Goal: Task Accomplishment & Management: Use online tool/utility

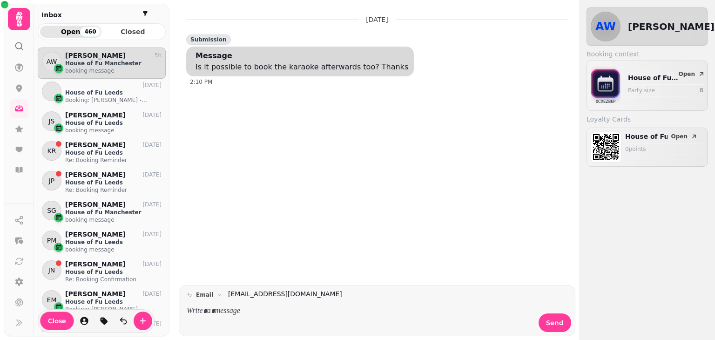
scroll to position [284, 128]
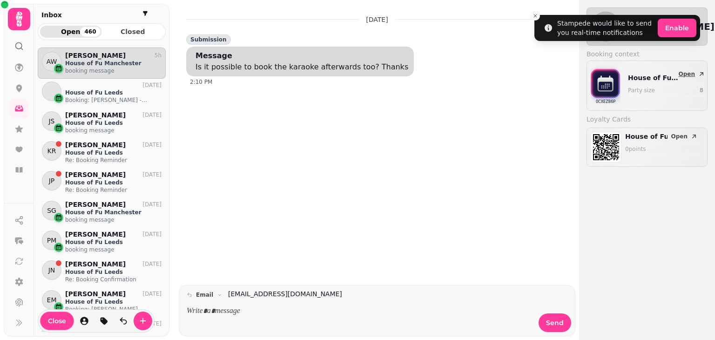
click at [693, 80] on div "House of Fu Manchester Party size 8" at bounding box center [665, 85] width 75 height 25
select select "*"
select select "****"
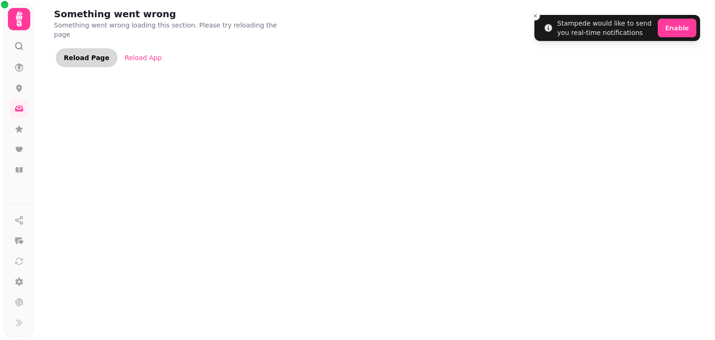
click at [74, 54] on span "Reload Page" at bounding box center [87, 57] width 46 height 7
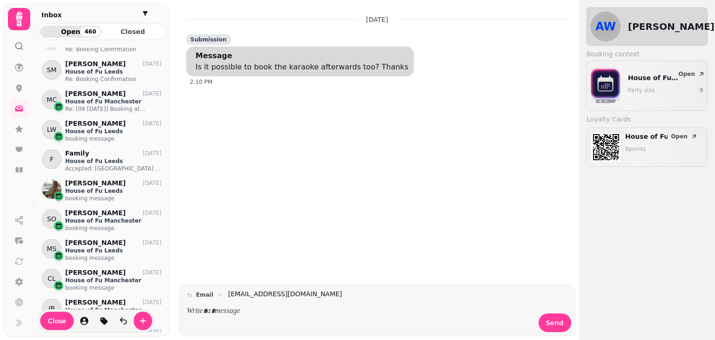
scroll to position [384, 0]
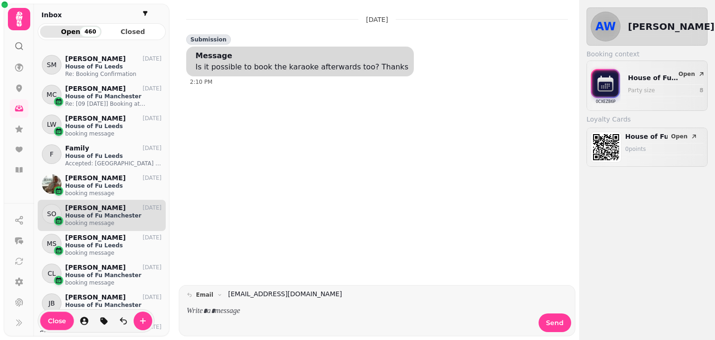
click at [96, 210] on p "[PERSON_NAME]" at bounding box center [95, 208] width 61 height 8
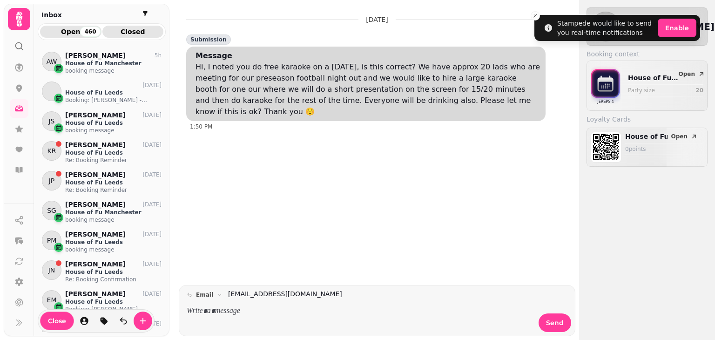
click at [134, 32] on span "Closed" at bounding box center [133, 31] width 47 height 7
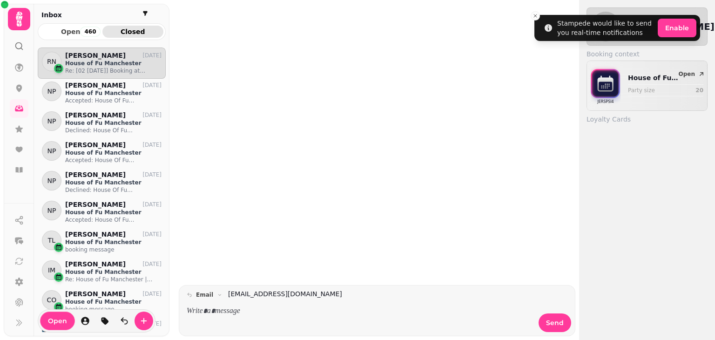
scroll to position [284, 128]
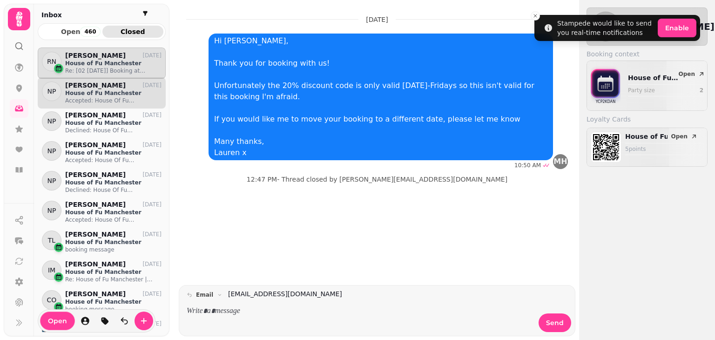
click at [109, 102] on p "Accepted: House Of Fu Manchester | Booking for [PERSON_NAME] @ [DATE] 1pm - 2:1…" at bounding box center [113, 100] width 96 height 7
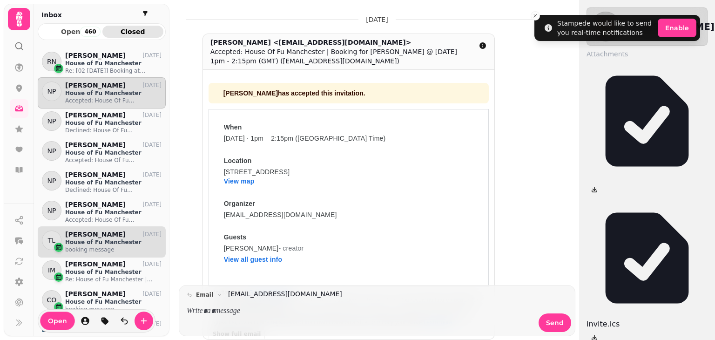
click at [110, 247] on p "booking message" at bounding box center [113, 249] width 96 height 7
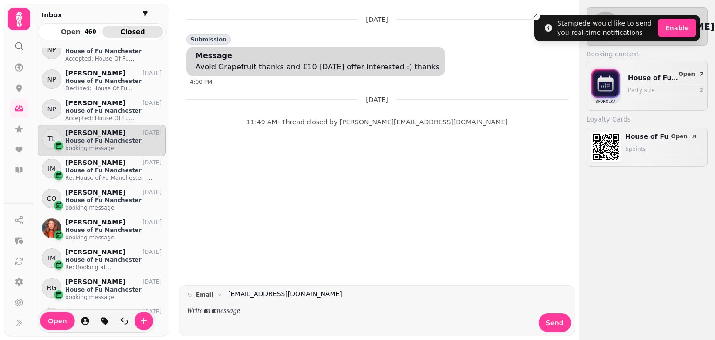
scroll to position [103, 0]
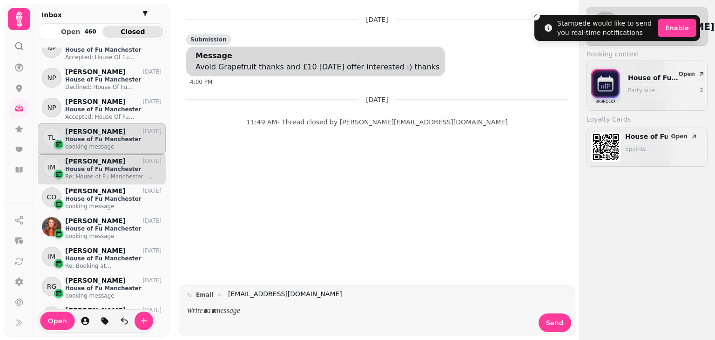
click at [102, 177] on p "Re: House of Fu Manchester | Booking modified" at bounding box center [113, 176] width 96 height 7
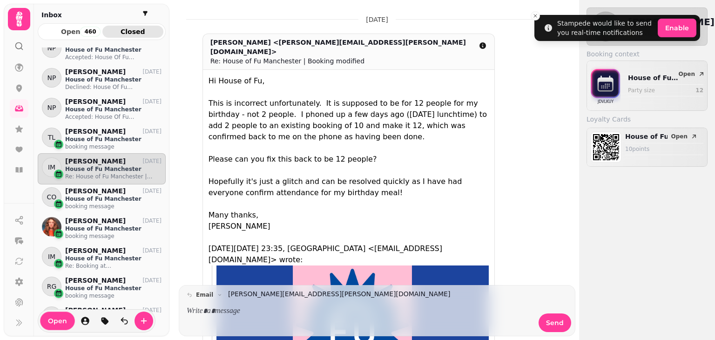
scroll to position [481, 0]
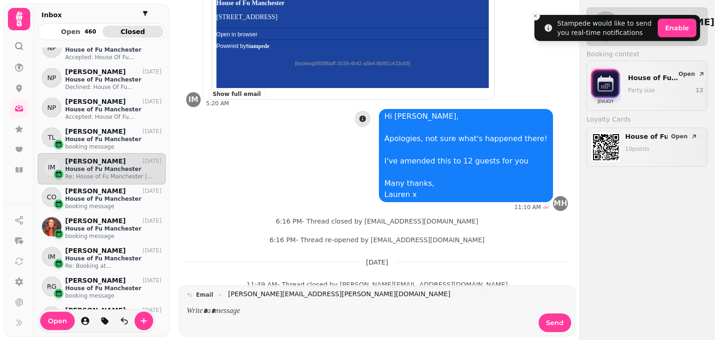
click at [328, 176] on div "Hi [PERSON_NAME], Apologies, not sure what's happened there! I've amended this …" at bounding box center [388, 160] width 359 height 102
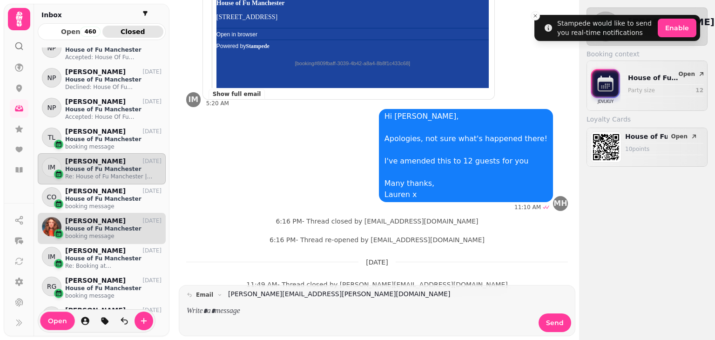
click at [114, 217] on p "[PERSON_NAME]" at bounding box center [95, 221] width 61 height 8
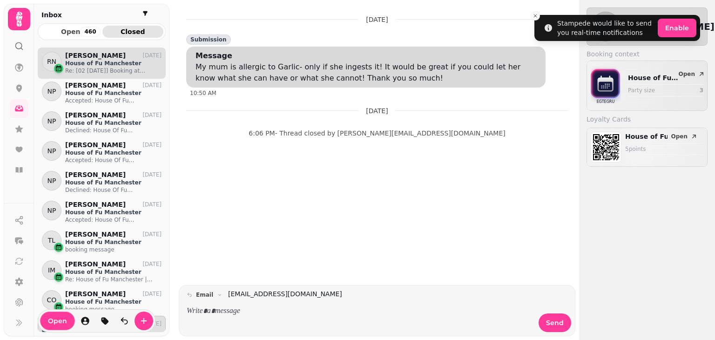
click at [87, 65] on p "House of Fu Manchester" at bounding box center [113, 63] width 96 height 7
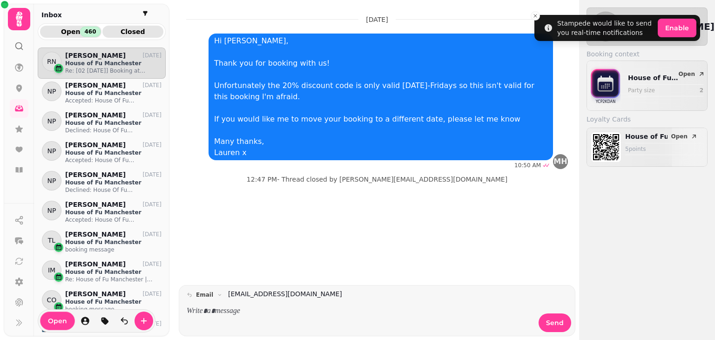
click at [88, 29] on div "460" at bounding box center [90, 32] width 20 height 10
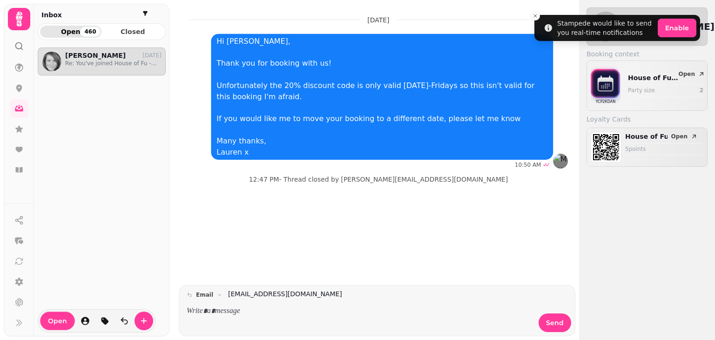
scroll to position [284, 128]
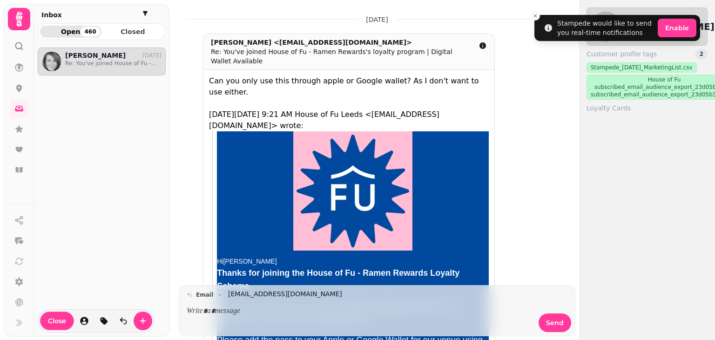
click at [75, 28] on span "Open 460" at bounding box center [70, 31] width 47 height 7
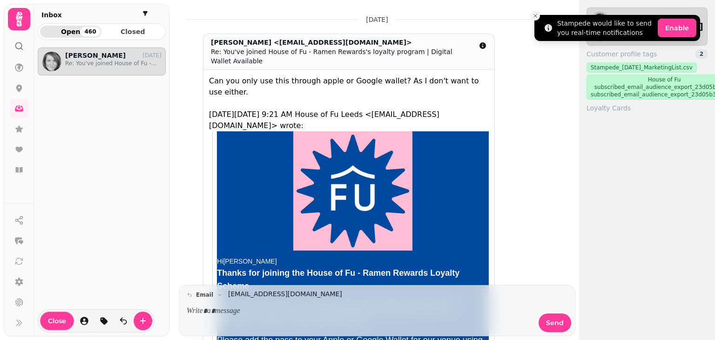
click at [532, 18] on button "Close toast" at bounding box center [535, 15] width 9 height 9
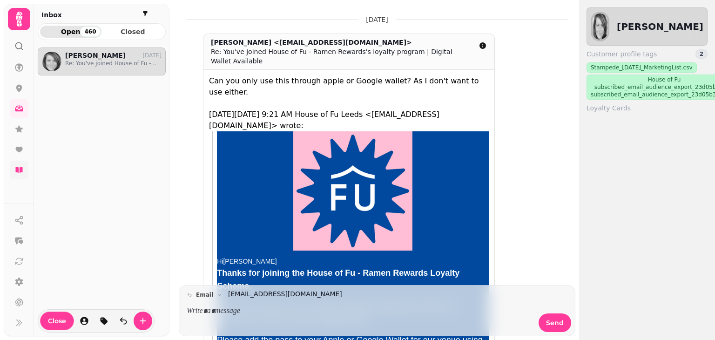
click at [19, 175] on link at bounding box center [19, 170] width 19 height 19
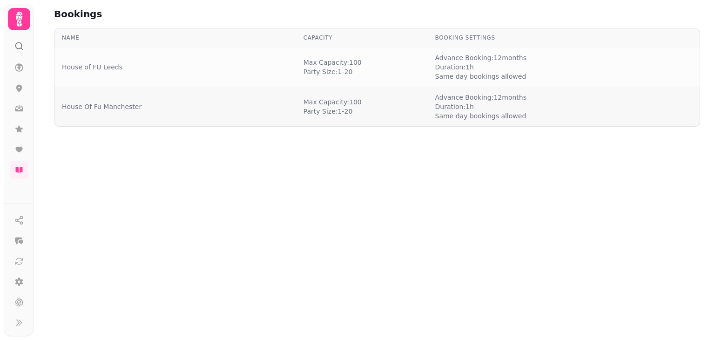
click at [386, 97] on div "[PERSON_NAME]: 100 Party Size: 1 - 20" at bounding box center [362, 106] width 117 height 19
click at [296, 112] on td "House Of Fu Manchester" at bounding box center [175, 107] width 242 height 40
click at [355, 104] on span "[PERSON_NAME]: 100" at bounding box center [333, 101] width 58 height 9
click at [388, 105] on div "[PERSON_NAME]: 100 Party Size: 1 - 20" at bounding box center [362, 106] width 117 height 19
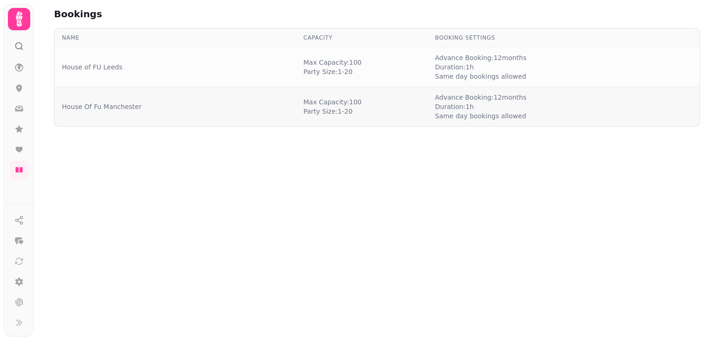
click at [388, 105] on div "[PERSON_NAME]: 100 Party Size: 1 - 20" at bounding box center [362, 106] width 117 height 19
click at [18, 168] on icon at bounding box center [18, 170] width 7 height 6
click at [129, 107] on link "House Of Fu Manchester" at bounding box center [102, 106] width 80 height 9
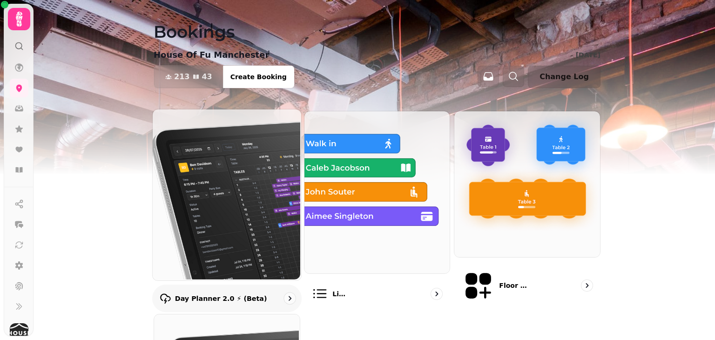
click at [230, 293] on p "Day Planner 2.0 ⚡ (Beta)" at bounding box center [221, 297] width 92 height 9
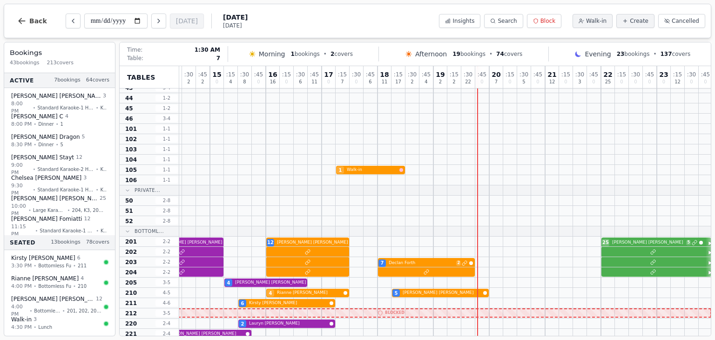
scroll to position [346, 807]
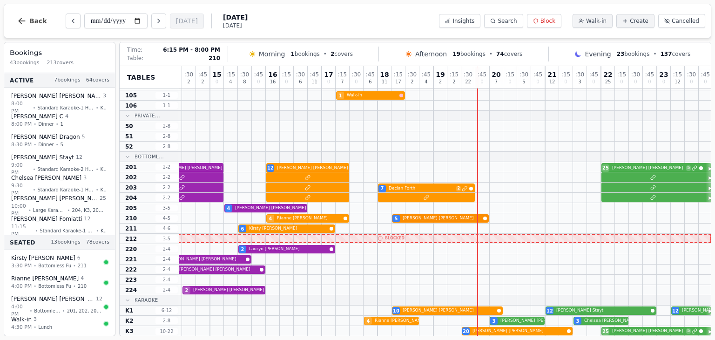
drag, startPoint x: 440, startPoint y: 219, endPoint x: 463, endPoint y: 219, distance: 22.8
click at [440, 219] on div "4 [PERSON_NAME] 5 [PERSON_NAME]" at bounding box center [42, 218] width 1341 height 10
click at [463, 219] on div "4 [PERSON_NAME] 5 [PERSON_NAME]" at bounding box center [42, 218] width 1341 height 10
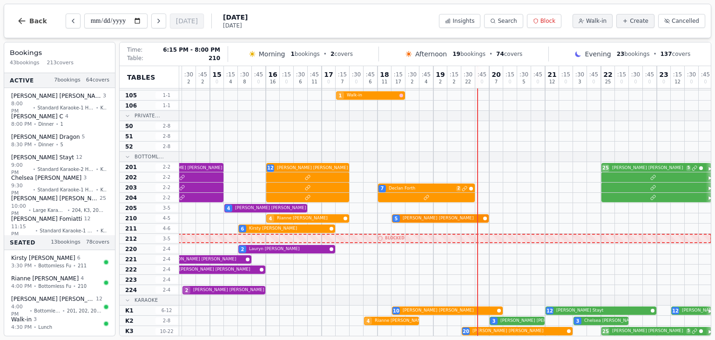
click at [463, 219] on div "4 [PERSON_NAME] 5 [PERSON_NAME]" at bounding box center [42, 218] width 1341 height 10
select select "****"
select select "*"
select select "******"
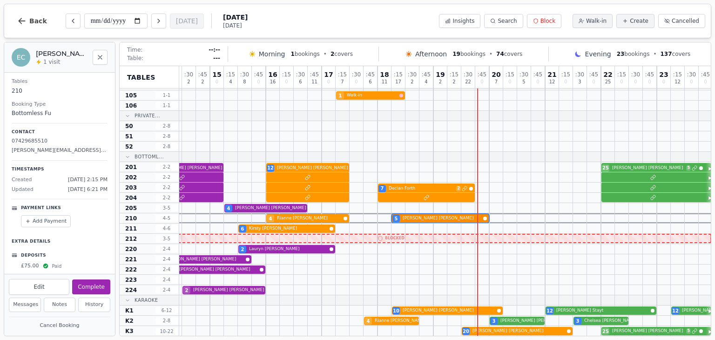
scroll to position [74, 0]
click at [416, 188] on div "7 Declan Forth 2" at bounding box center [42, 188] width 1341 height 10
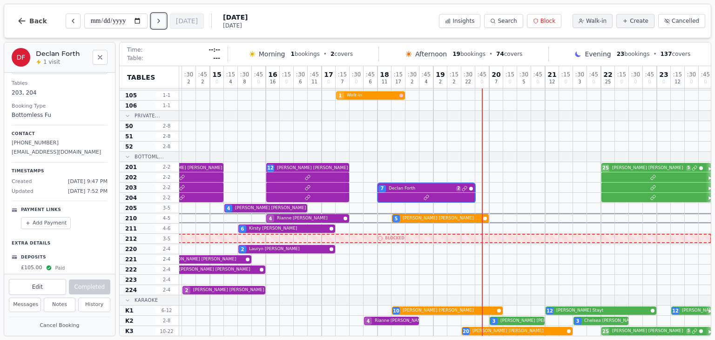
click at [158, 24] on icon "Next day" at bounding box center [158, 20] width 7 height 7
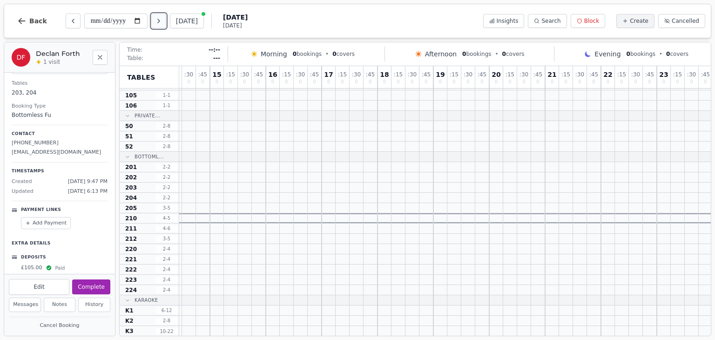
click at [159, 26] on button "Next day" at bounding box center [158, 21] width 15 height 15
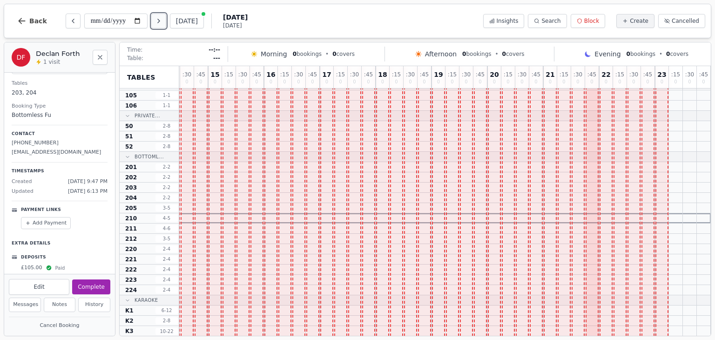
scroll to position [346, 166]
click at [159, 26] on button "Next day" at bounding box center [158, 21] width 15 height 15
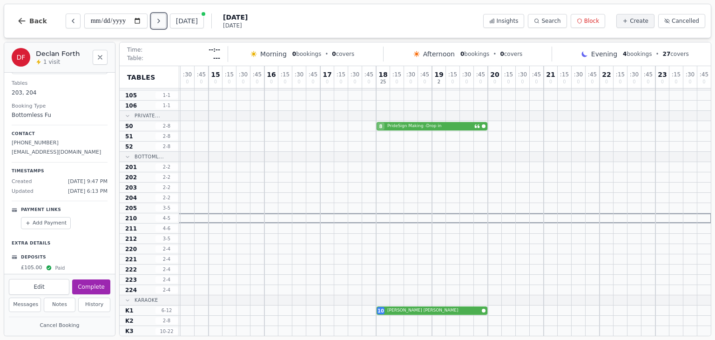
click at [159, 26] on button "Next day" at bounding box center [158, 21] width 15 height 15
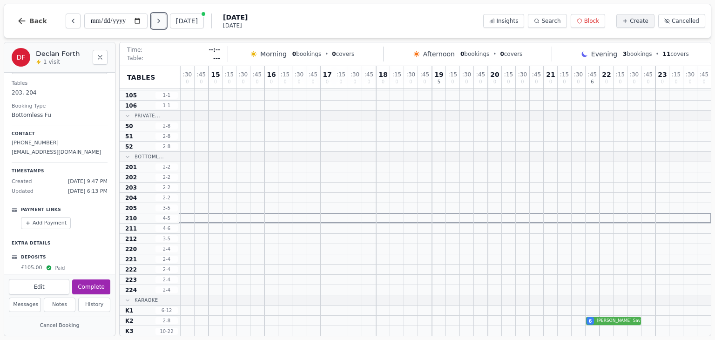
click at [159, 26] on button "Next day" at bounding box center [158, 21] width 15 height 15
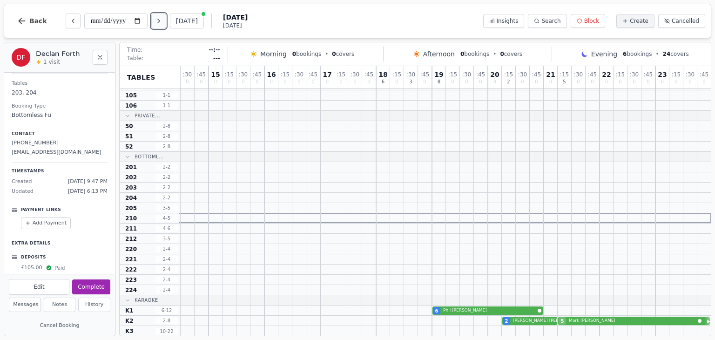
click at [159, 26] on button "Next day" at bounding box center [158, 21] width 15 height 15
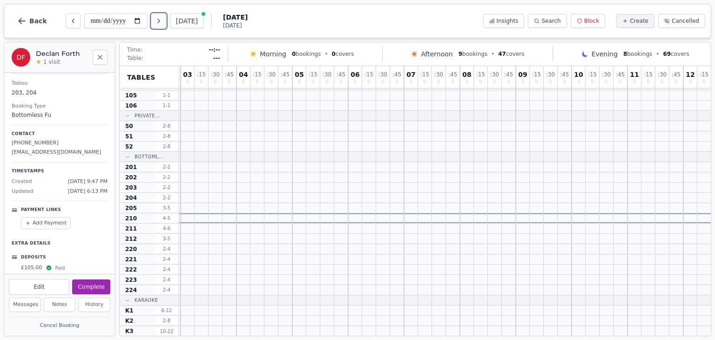
click at [159, 26] on button "Next day" at bounding box center [158, 21] width 15 height 15
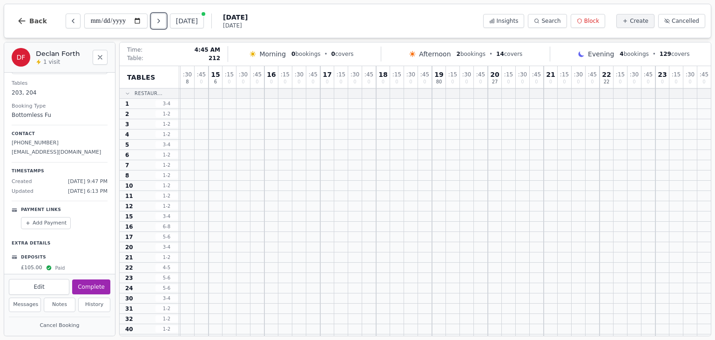
scroll to position [346, 809]
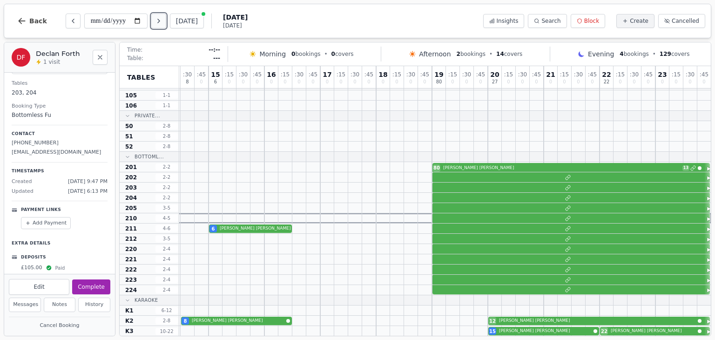
click at [163, 23] on icon "Next day" at bounding box center [158, 20] width 7 height 7
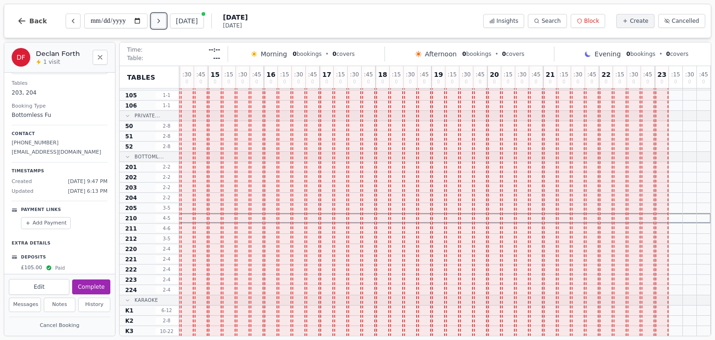
scroll to position [346, 166]
click at [163, 23] on icon "Next day" at bounding box center [158, 20] width 7 height 7
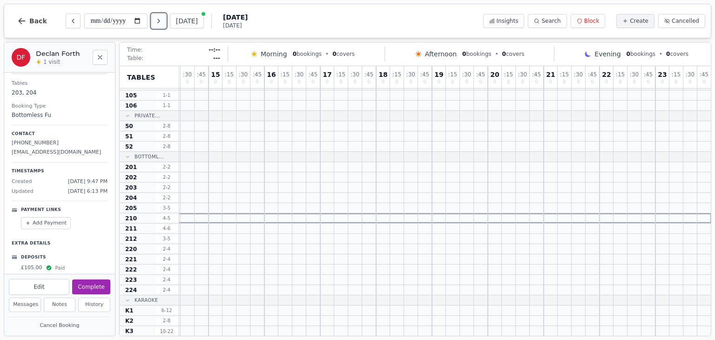
click at [163, 23] on icon "Next day" at bounding box center [158, 20] width 7 height 7
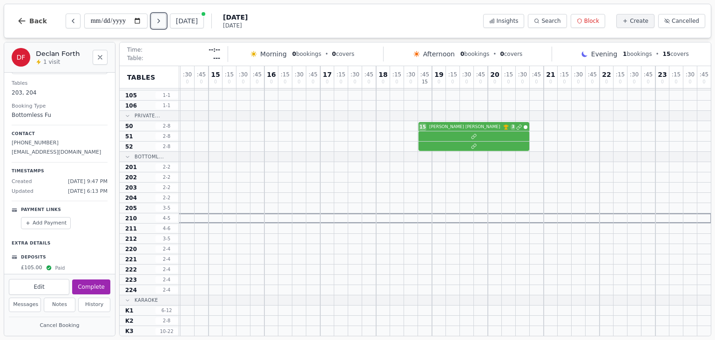
click at [163, 23] on icon "Next day" at bounding box center [158, 20] width 7 height 7
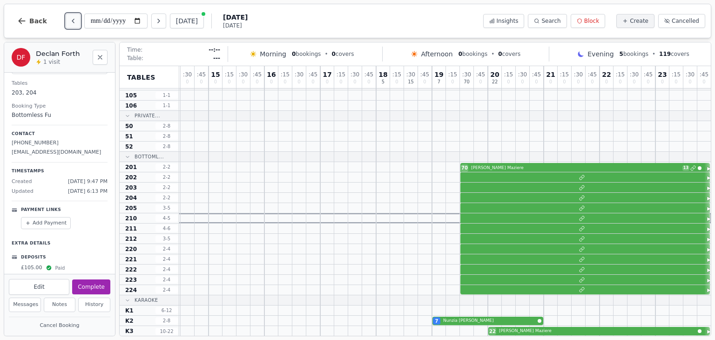
click at [72, 21] on icon "Previous day" at bounding box center [72, 20] width 7 height 7
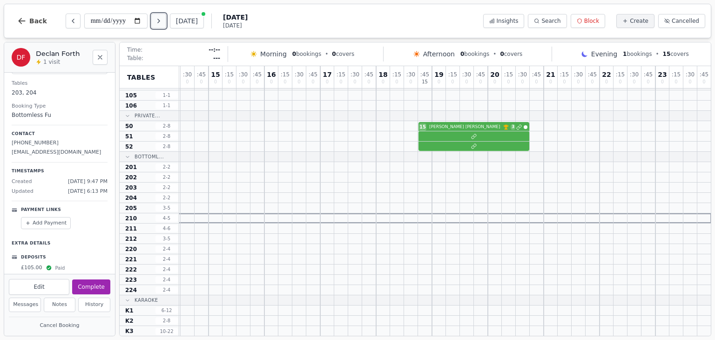
click at [159, 24] on icon "Next day" at bounding box center [158, 20] width 7 height 7
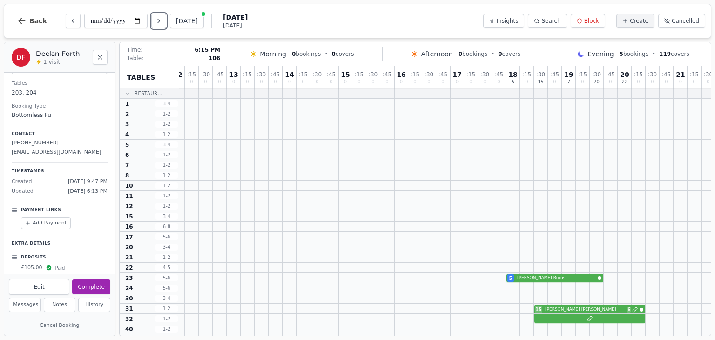
scroll to position [0, 33]
click at [166, 21] on button "Next day" at bounding box center [158, 21] width 15 height 15
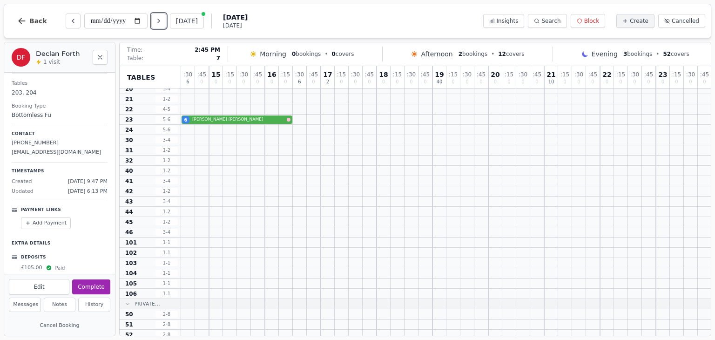
scroll to position [151, 166]
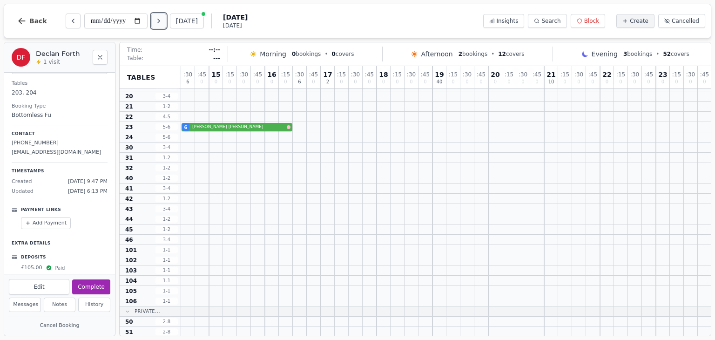
click at [160, 21] on icon "Next day" at bounding box center [158, 20] width 7 height 7
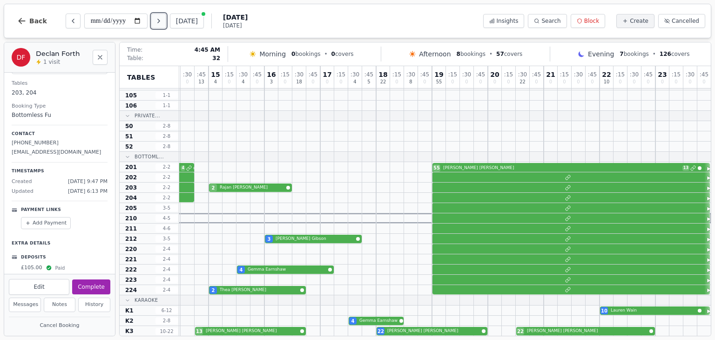
scroll to position [346, 808]
click at [164, 25] on button "Next day" at bounding box center [158, 21] width 15 height 15
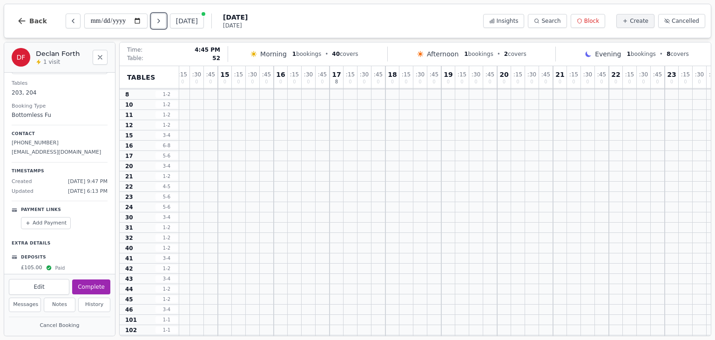
scroll to position [0, 799]
click at [160, 20] on icon "Next day" at bounding box center [159, 21] width 2 height 4
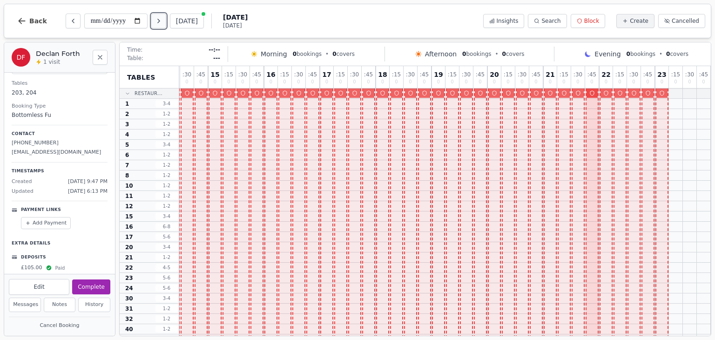
scroll to position [0, 166]
click at [163, 21] on icon "Next day" at bounding box center [158, 20] width 7 height 7
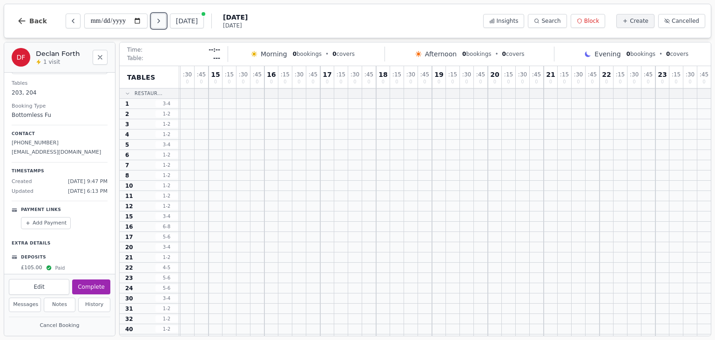
click at [163, 21] on icon "Next day" at bounding box center [158, 20] width 7 height 7
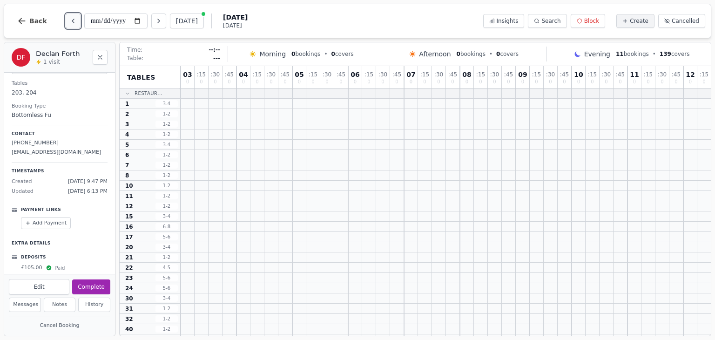
click at [76, 22] on button "Previous day" at bounding box center [73, 21] width 15 height 15
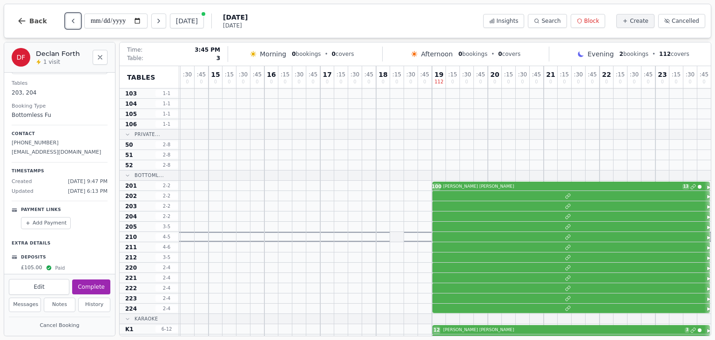
scroll to position [326, 166]
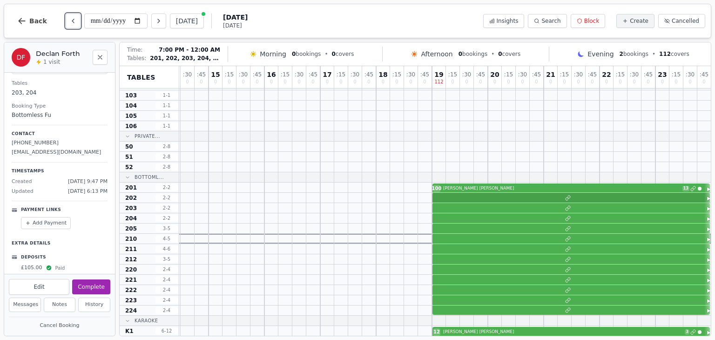
click at [465, 199] on div at bounding box center [362, 198] width 698 height 10
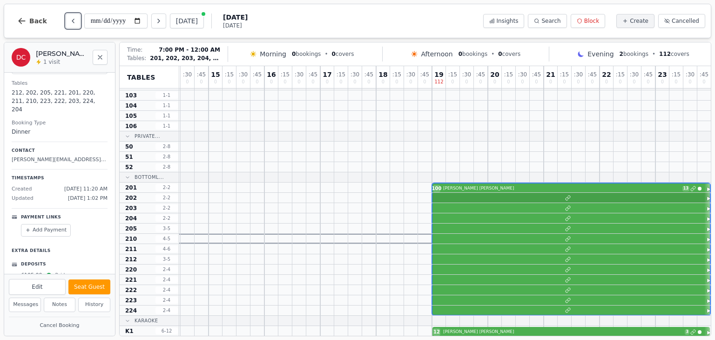
scroll to position [74, 0]
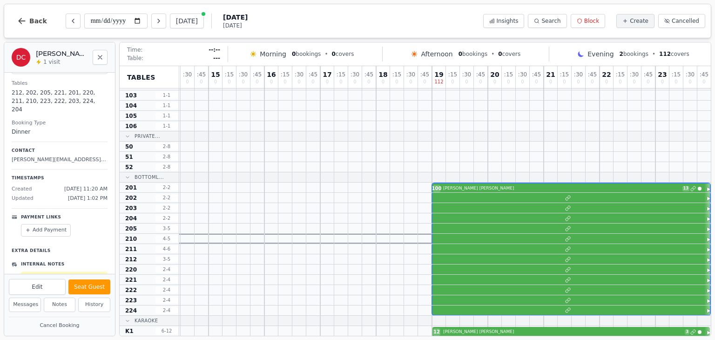
click at [85, 224] on div "Add Payment" at bounding box center [64, 230] width 87 height 13
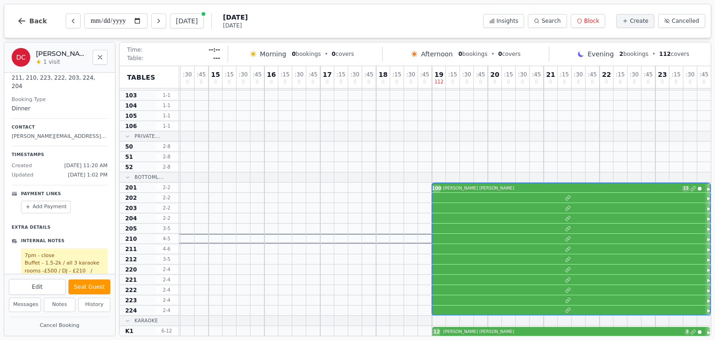
scroll to position [113, 0]
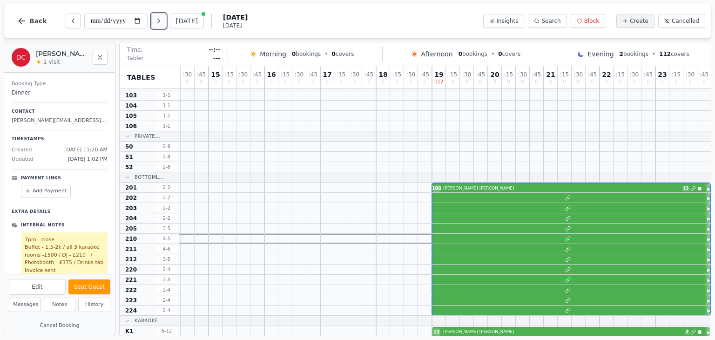
click at [158, 27] on button "Next day" at bounding box center [158, 21] width 15 height 15
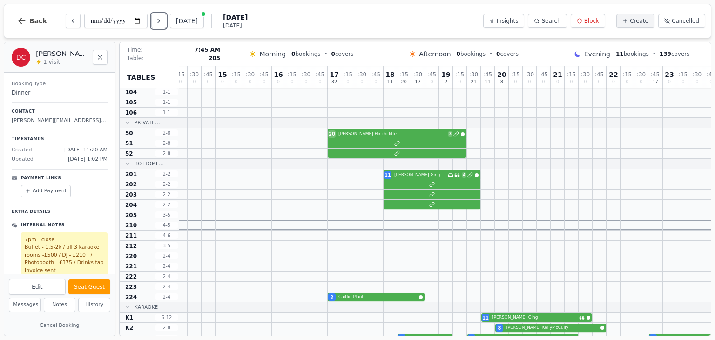
scroll to position [346, 809]
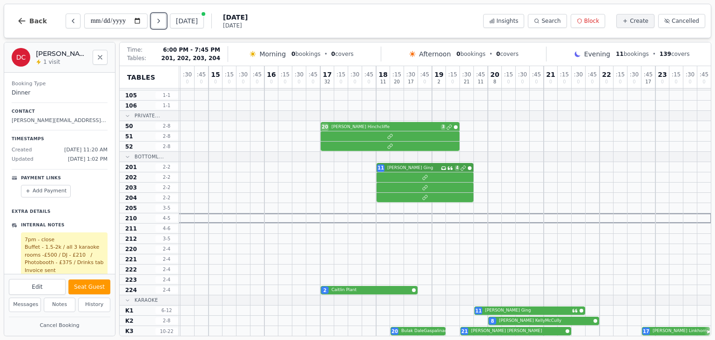
click at [424, 167] on div "11 [PERSON_NAME] Has conversation thread 4" at bounding box center [40, 167] width 1341 height 10
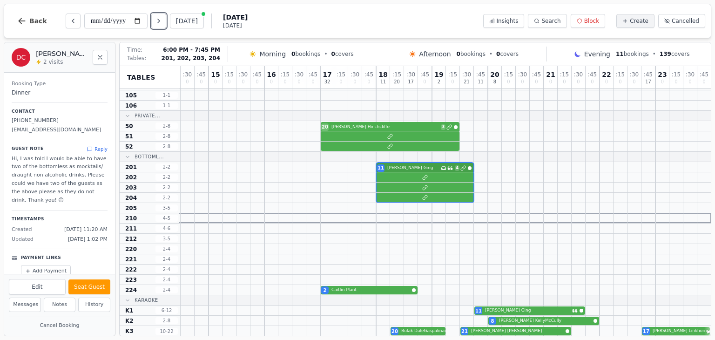
scroll to position [104, 0]
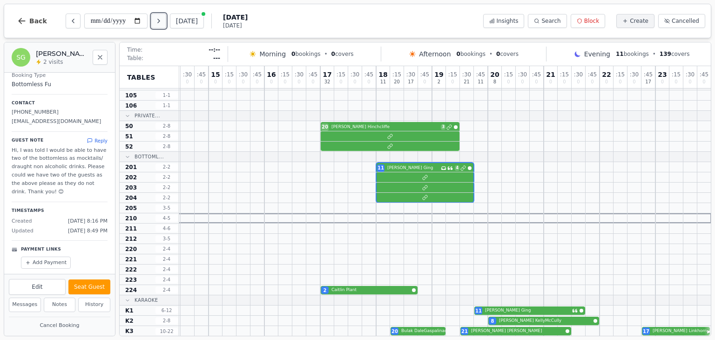
click at [161, 19] on icon "Next day" at bounding box center [158, 20] width 7 height 7
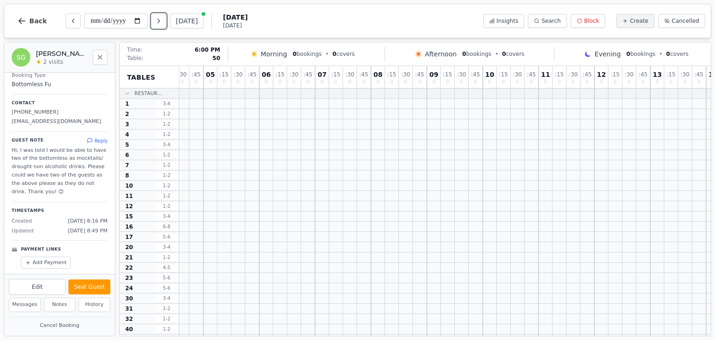
scroll to position [0, 809]
click at [163, 23] on icon "Next day" at bounding box center [158, 20] width 7 height 7
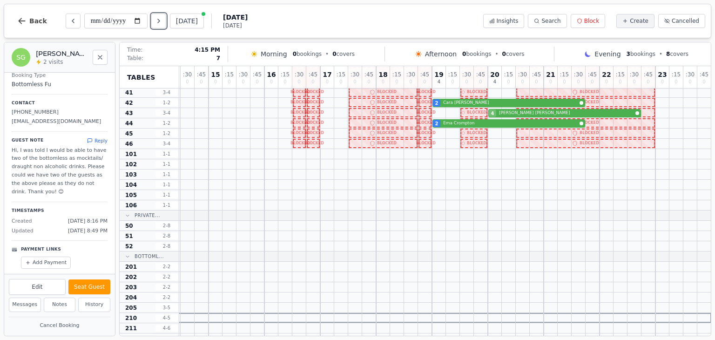
scroll to position [238, 165]
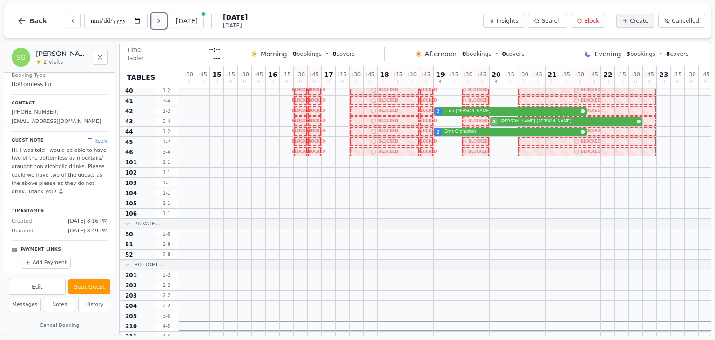
click at [164, 19] on button "Next day" at bounding box center [158, 21] width 15 height 15
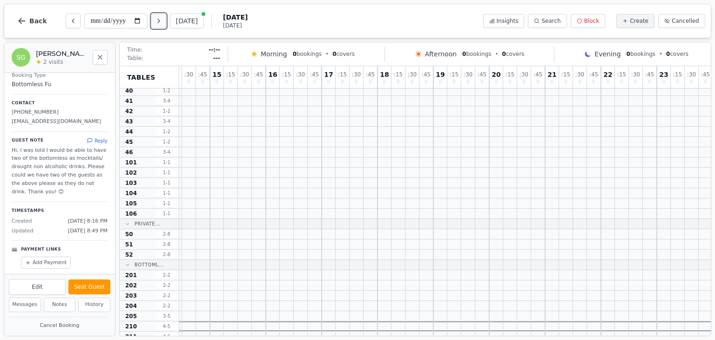
click at [164, 19] on button "Next day" at bounding box center [158, 21] width 15 height 15
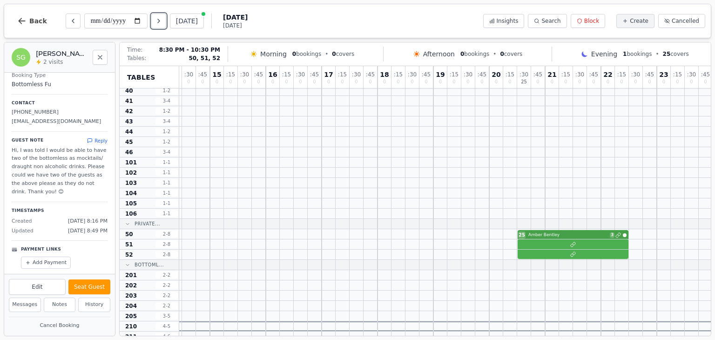
click at [573, 231] on div "25 [PERSON_NAME] 3" at bounding box center [363, 234] width 698 height 10
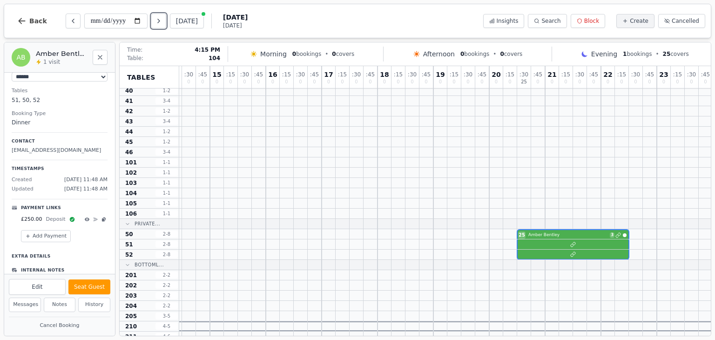
scroll to position [104, 0]
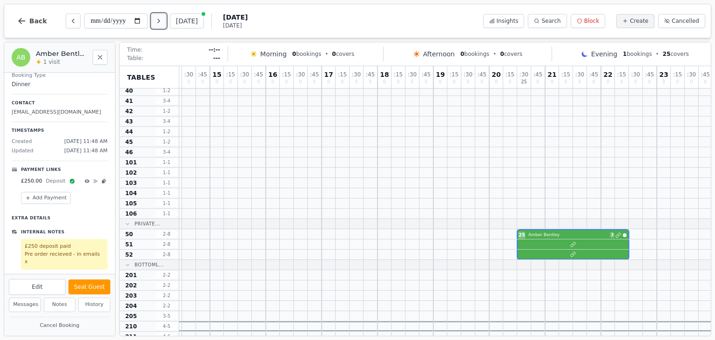
click at [166, 21] on button "Next day" at bounding box center [158, 21] width 15 height 15
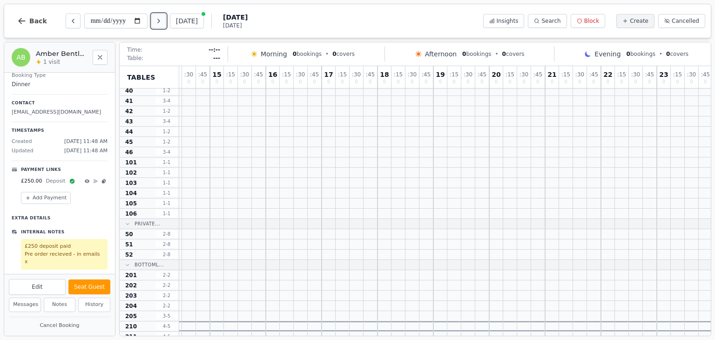
click at [166, 21] on button "Next day" at bounding box center [158, 21] width 15 height 15
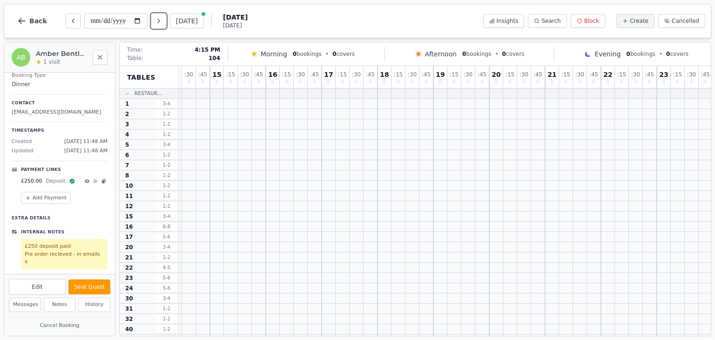
scroll to position [0, 166]
click at [166, 22] on button "Next day" at bounding box center [158, 21] width 15 height 15
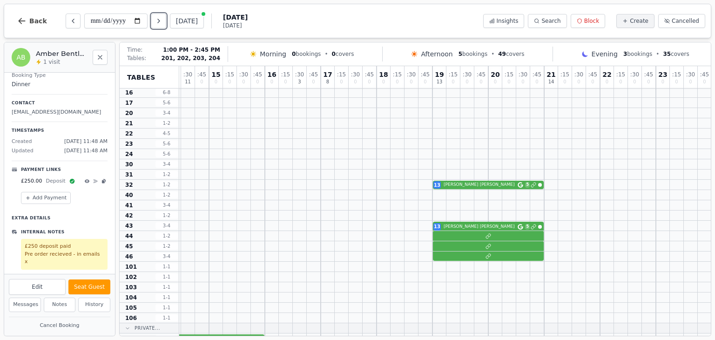
scroll to position [132, 806]
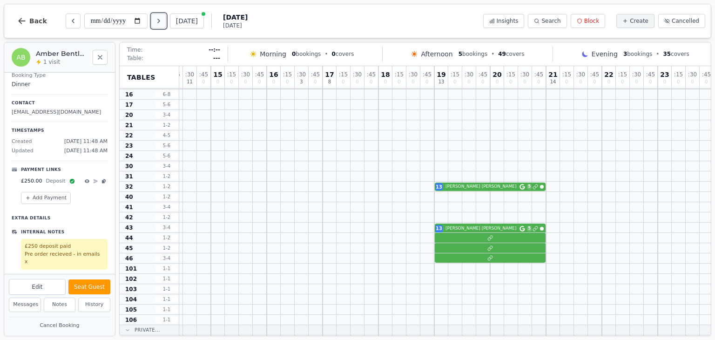
click at [163, 14] on button "Next day" at bounding box center [158, 21] width 15 height 15
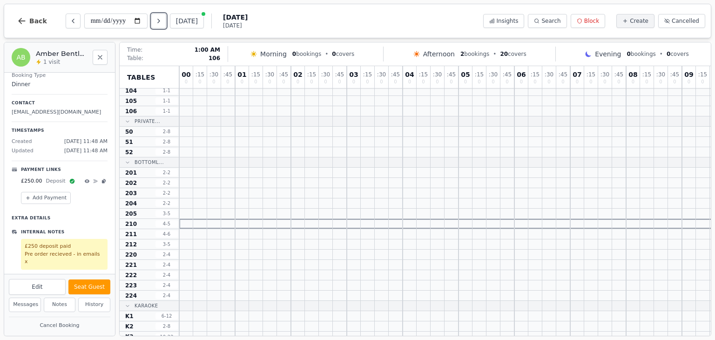
scroll to position [341, 0]
click at [160, 20] on icon "Next day" at bounding box center [159, 21] width 2 height 4
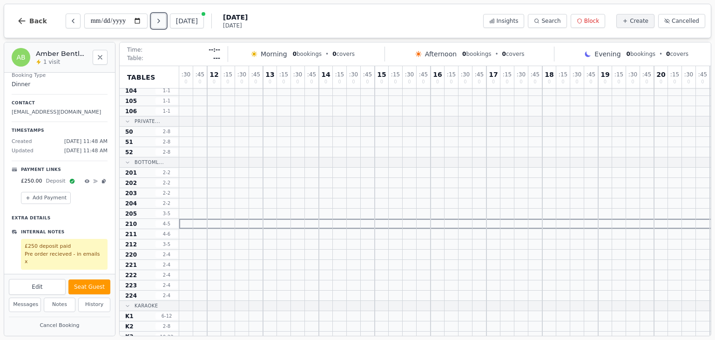
click at [160, 20] on icon "Next day" at bounding box center [159, 21] width 2 height 4
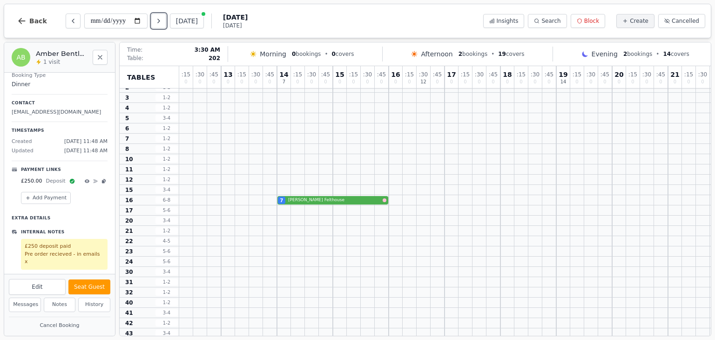
scroll to position [26, 684]
click at [156, 21] on icon "Next day" at bounding box center [158, 20] width 7 height 7
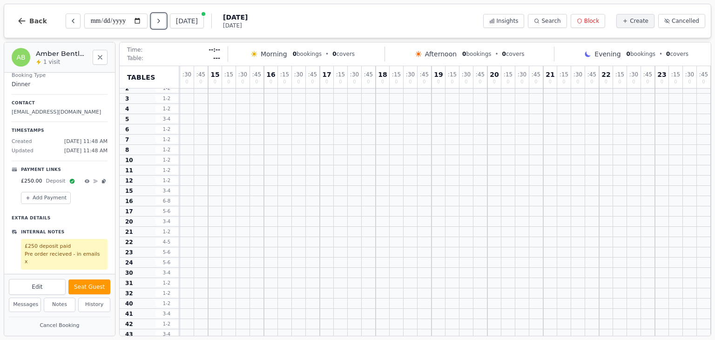
scroll to position [26, 166]
click at [75, 22] on icon "Previous day" at bounding box center [72, 20] width 7 height 7
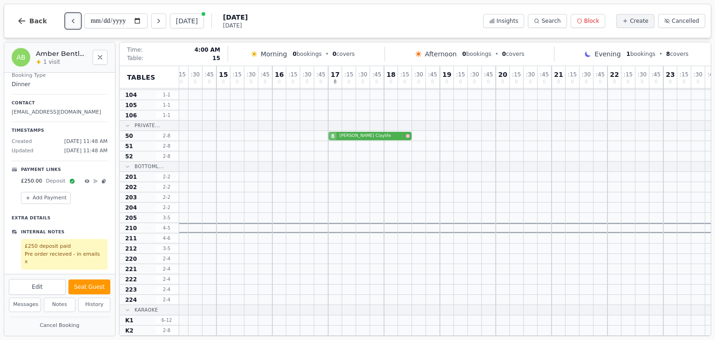
scroll to position [337, 800]
click at [159, 23] on icon "Next day" at bounding box center [158, 20] width 7 height 7
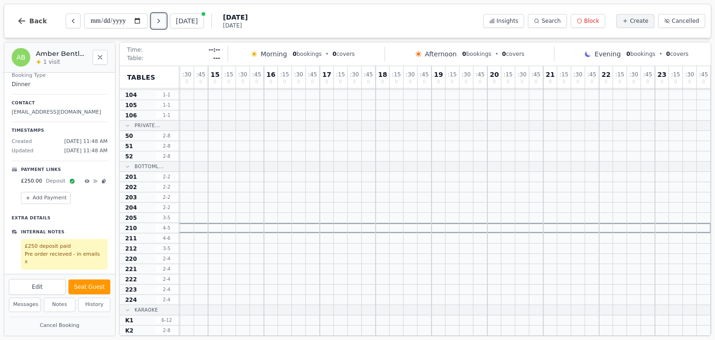
scroll to position [337, 166]
click at [159, 23] on icon "Next day" at bounding box center [158, 20] width 7 height 7
click at [158, 22] on icon "Next day" at bounding box center [158, 20] width 7 height 7
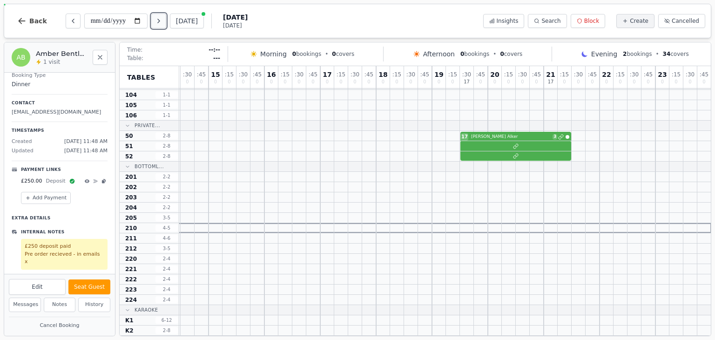
click at [158, 22] on icon "Next day" at bounding box center [158, 20] width 7 height 7
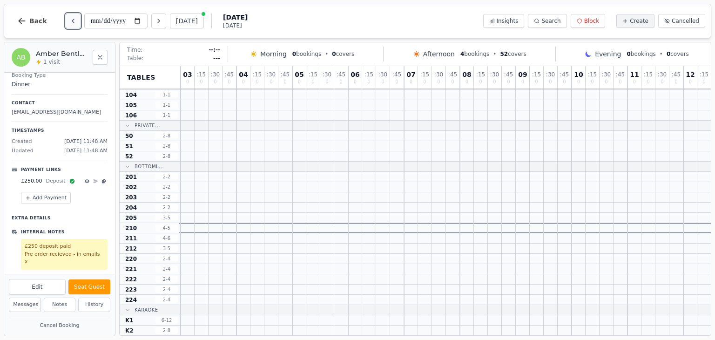
click at [67, 21] on button "Previous day" at bounding box center [73, 21] width 15 height 15
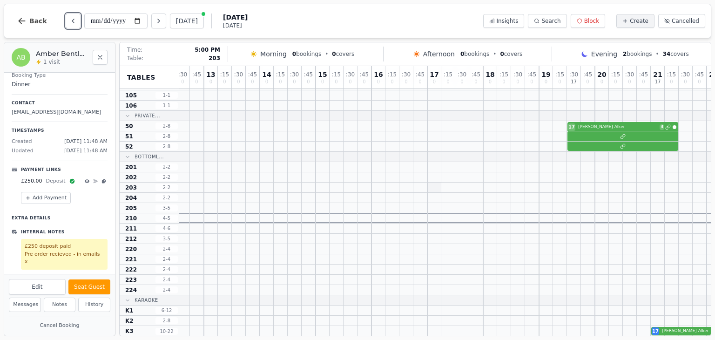
scroll to position [346, 166]
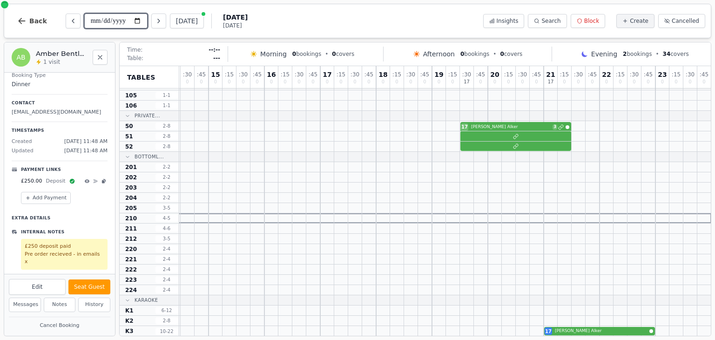
click at [141, 23] on input "**********" at bounding box center [115, 21] width 63 height 15
click at [165, 17] on button "Next day" at bounding box center [158, 21] width 15 height 15
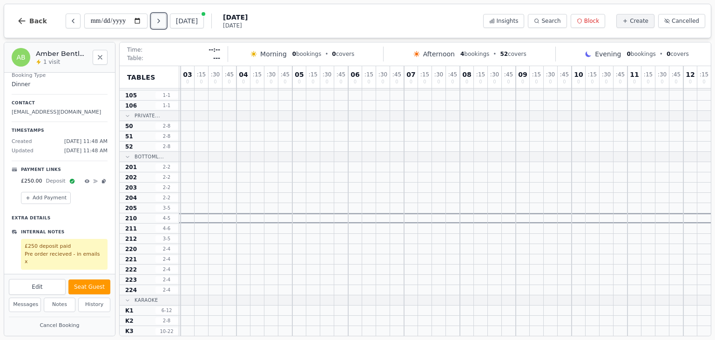
click at [165, 17] on button "Next day" at bounding box center [158, 21] width 15 height 15
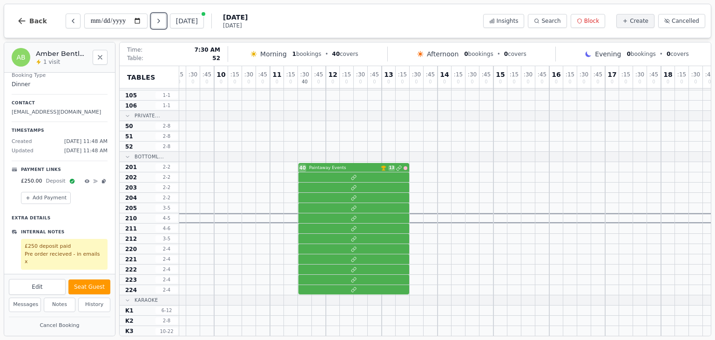
scroll to position [345, 522]
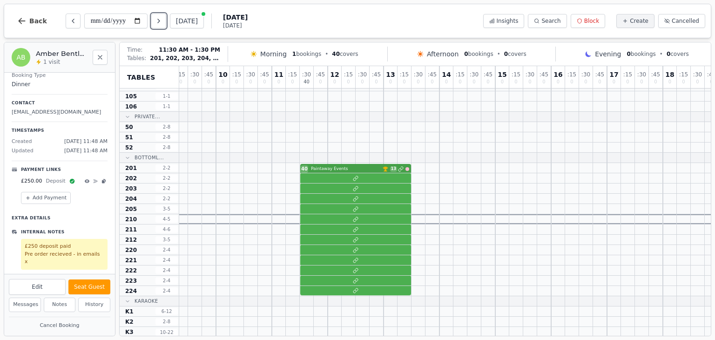
click at [361, 169] on div "40 Paintaway Events VIP customer (8 visits) 13" at bounding box center [327, 168] width 1341 height 10
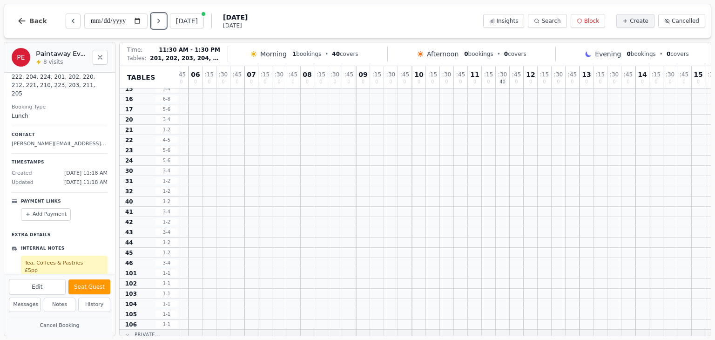
scroll to position [140, 248]
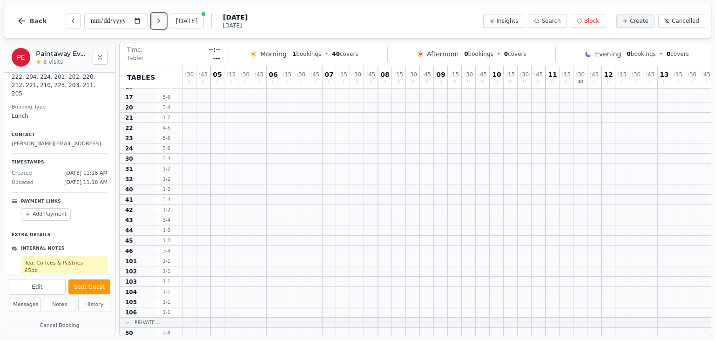
click at [166, 24] on button "Next day" at bounding box center [158, 21] width 15 height 15
click at [166, 25] on button "Next day" at bounding box center [158, 21] width 15 height 15
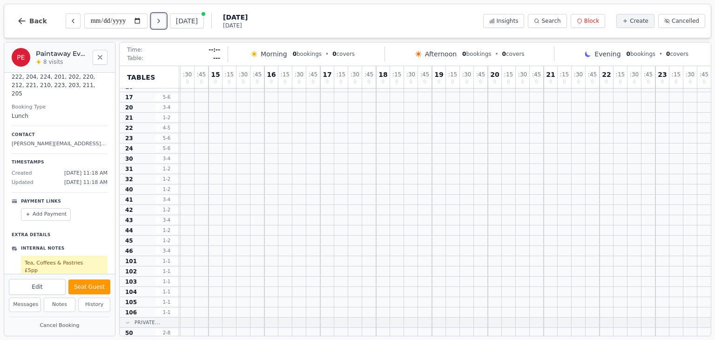
click at [166, 25] on button "Next day" at bounding box center [158, 21] width 15 height 15
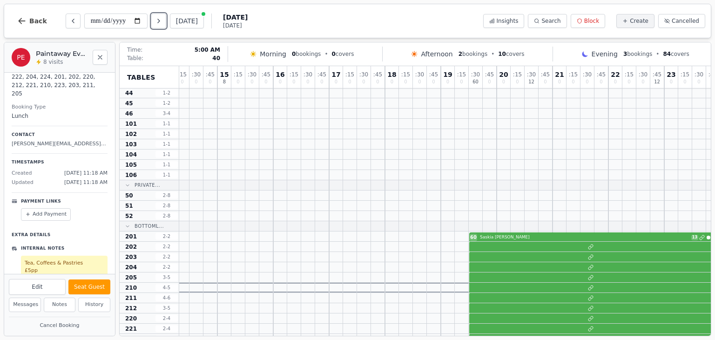
scroll to position [346, 801]
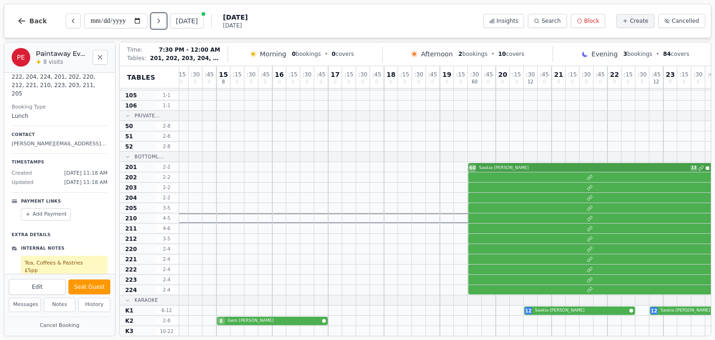
click at [531, 169] on div "60 [PERSON_NAME] 13" at bounding box center [48, 167] width 1341 height 10
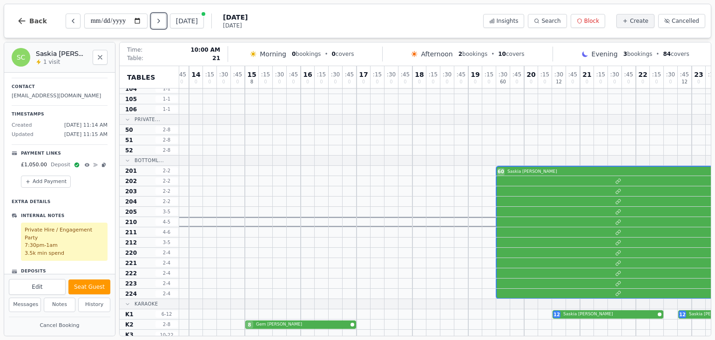
scroll to position [341, 772]
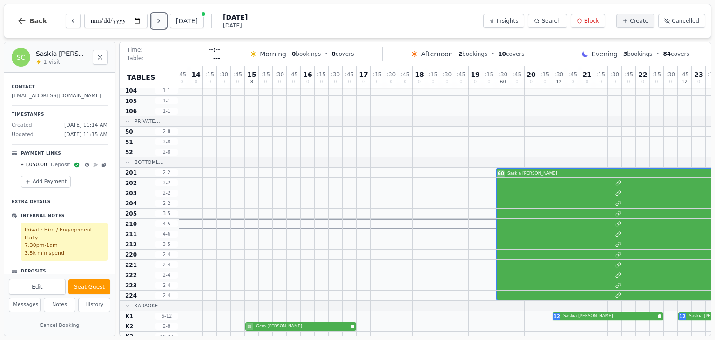
click at [160, 24] on icon "Next day" at bounding box center [158, 20] width 7 height 7
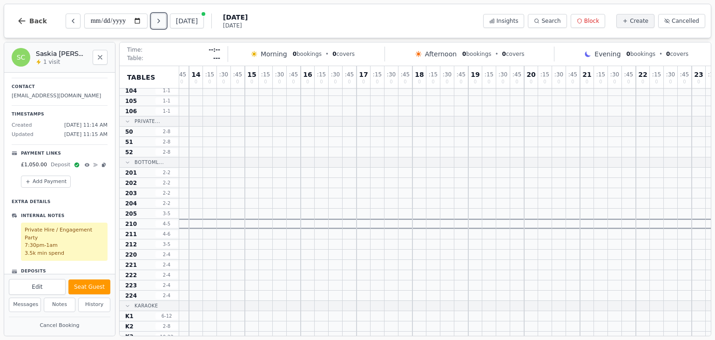
click at [159, 26] on button "Next day" at bounding box center [158, 21] width 15 height 15
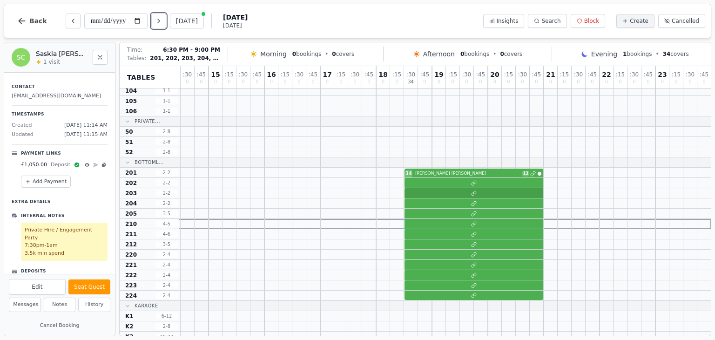
click at [451, 192] on div at bounding box center [362, 193] width 698 height 10
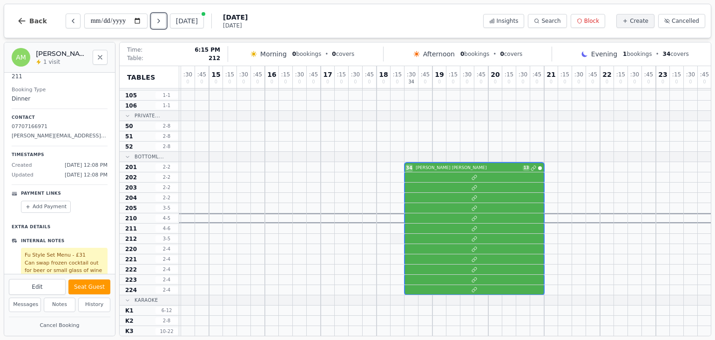
scroll to position [0, 166]
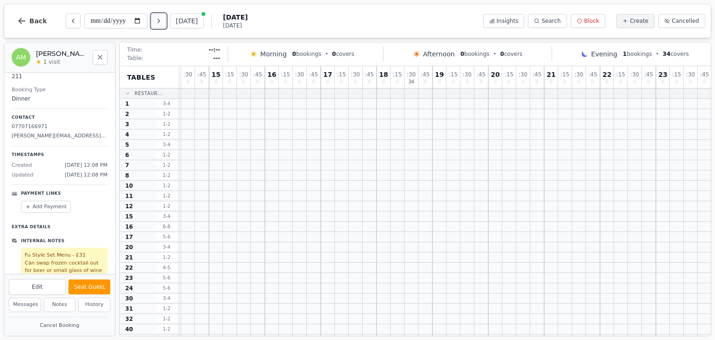
click at [165, 22] on button "Next day" at bounding box center [158, 21] width 15 height 15
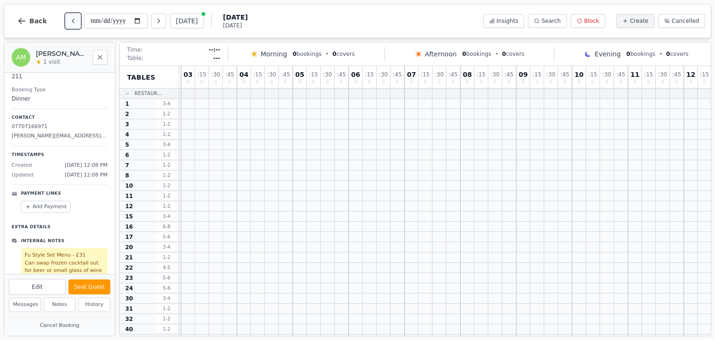
click at [71, 19] on icon "Previous day" at bounding box center [72, 20] width 7 height 7
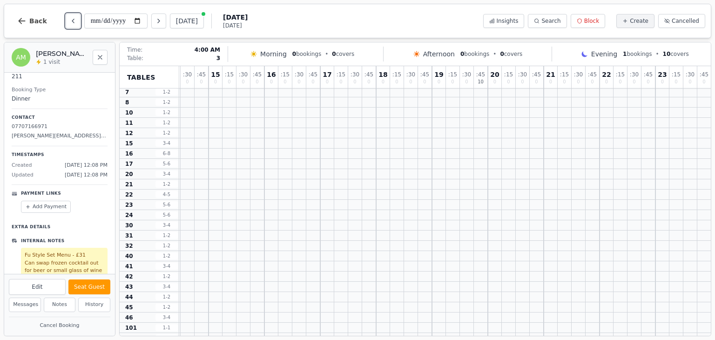
scroll to position [0, 809]
click at [160, 26] on button "Next day" at bounding box center [158, 21] width 15 height 15
click at [161, 26] on button "Next day" at bounding box center [158, 21] width 15 height 15
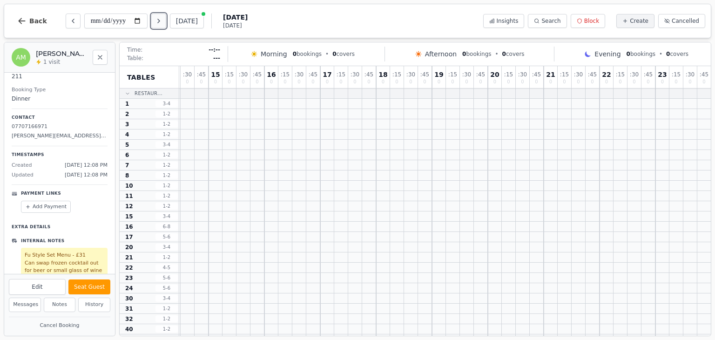
click at [161, 26] on button "Next day" at bounding box center [158, 21] width 15 height 15
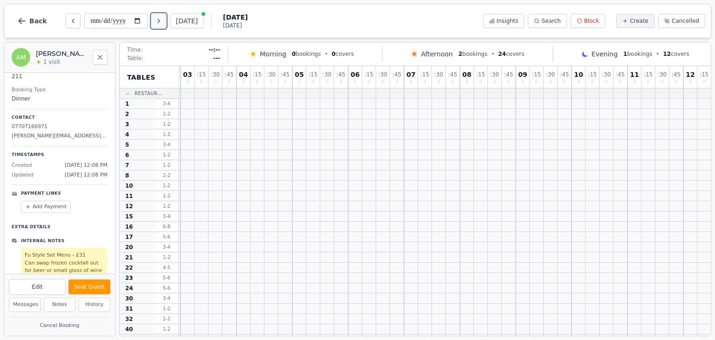
click at [161, 26] on button "Next day" at bounding box center [158, 21] width 15 height 15
click at [71, 19] on icon "Previous day" at bounding box center [72, 20] width 7 height 7
type input "**********"
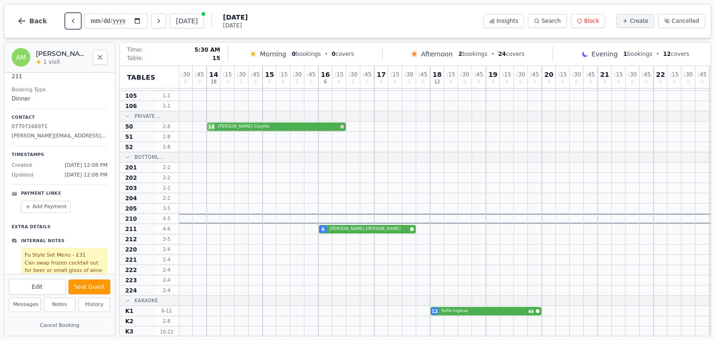
scroll to position [345, 755]
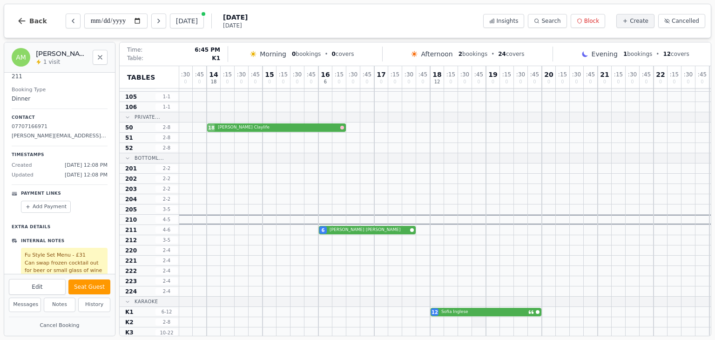
click at [483, 317] on div at bounding box center [479, 322] width 14 height 10
select select "****"
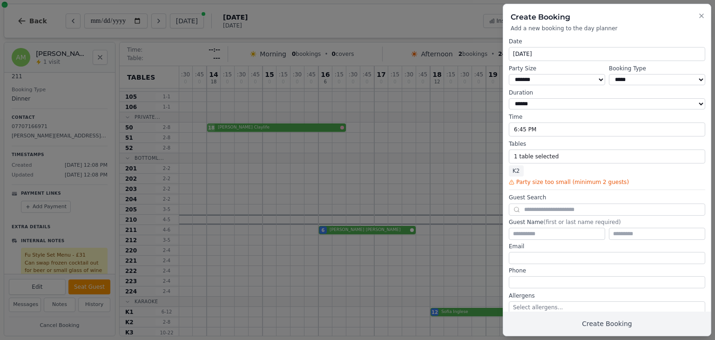
click at [437, 178] on div at bounding box center [357, 170] width 715 height 340
click at [701, 16] on icon "button" at bounding box center [701, 15] width 7 height 7
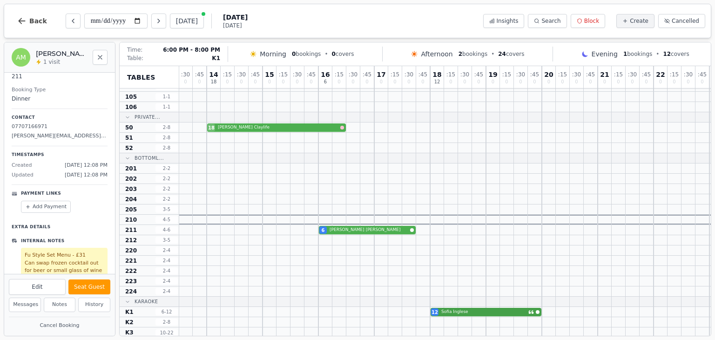
click at [478, 314] on div "12 [PERSON_NAME]" at bounding box center [94, 312] width 1341 height 10
click at [490, 313] on div "12 [PERSON_NAME]" at bounding box center [94, 312] width 1341 height 10
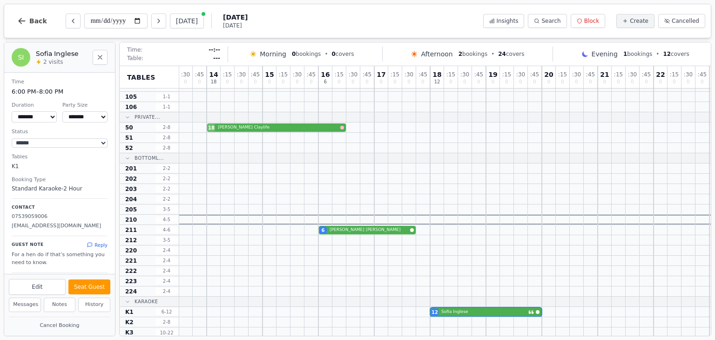
scroll to position [113, 0]
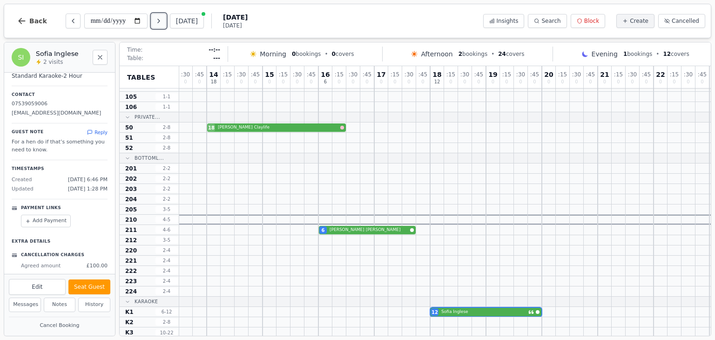
click at [162, 24] on icon "Next day" at bounding box center [158, 20] width 7 height 7
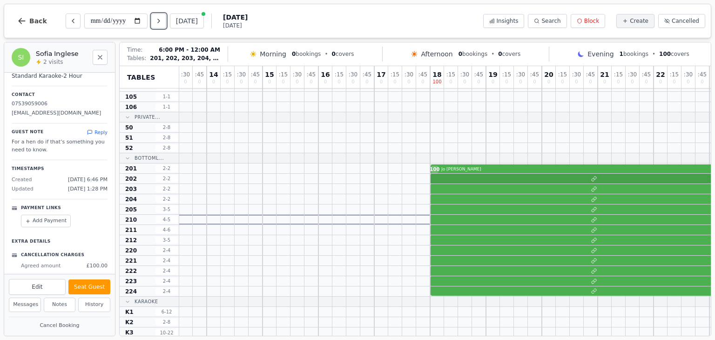
click at [481, 182] on div at bounding box center [94, 179] width 1341 height 10
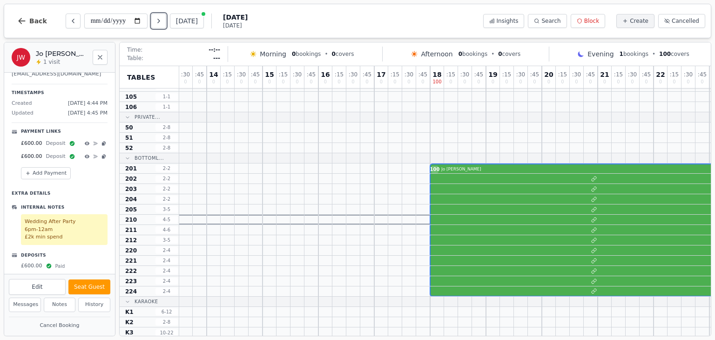
scroll to position [171, 0]
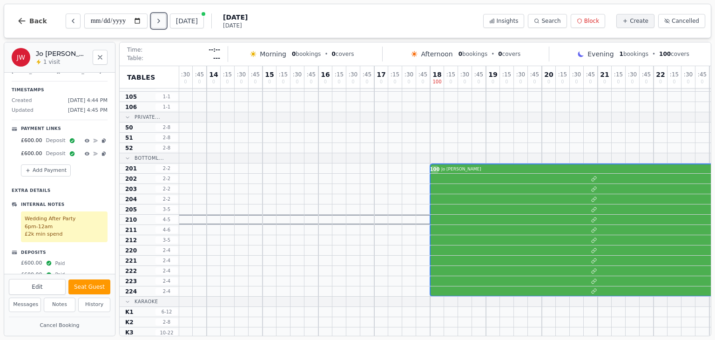
click at [158, 19] on icon "Next day" at bounding box center [158, 20] width 7 height 7
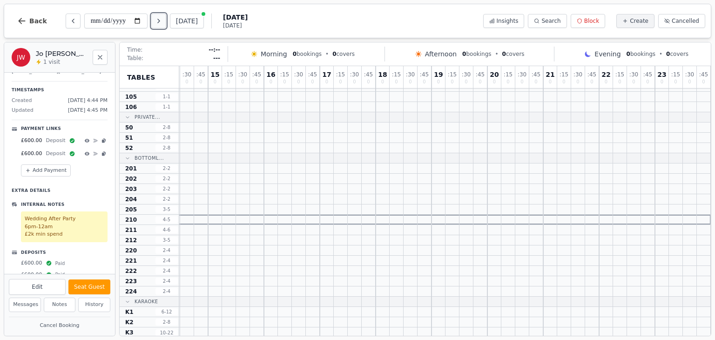
scroll to position [345, 166]
click at [158, 19] on icon "Next day" at bounding box center [158, 20] width 7 height 7
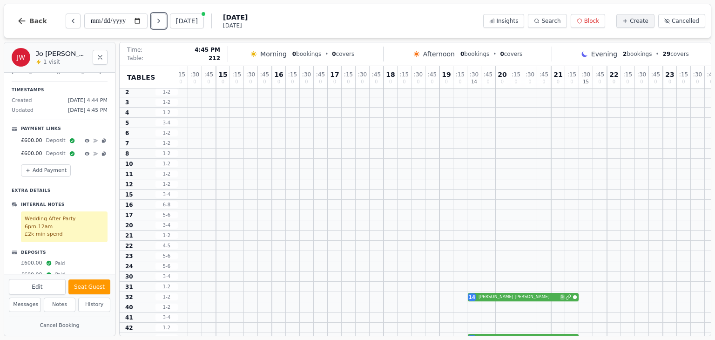
scroll to position [0, 159]
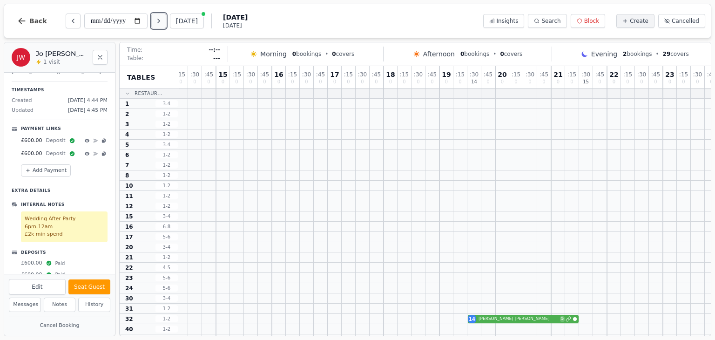
click at [162, 27] on button "Next day" at bounding box center [158, 21] width 15 height 15
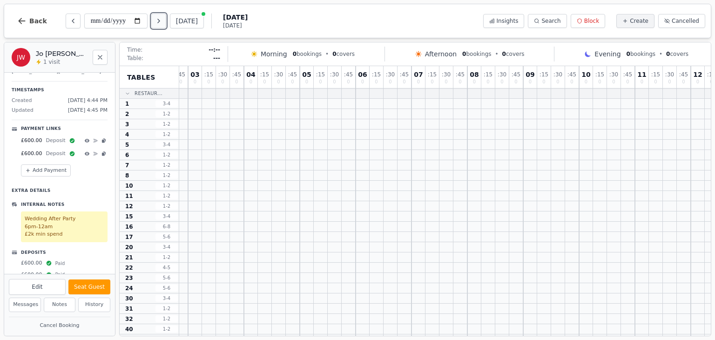
click at [162, 27] on button "Next day" at bounding box center [158, 21] width 15 height 15
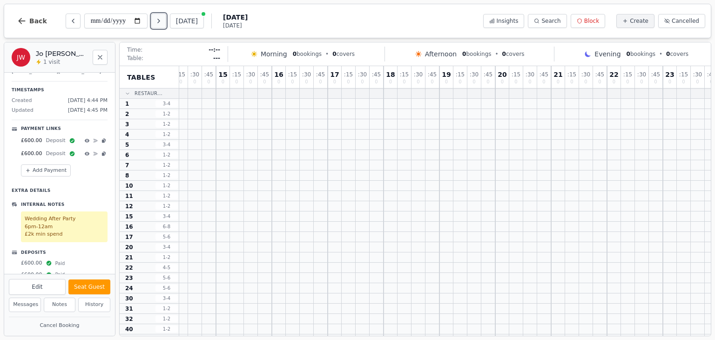
click at [162, 27] on button "Next day" at bounding box center [158, 21] width 15 height 15
type input "**********"
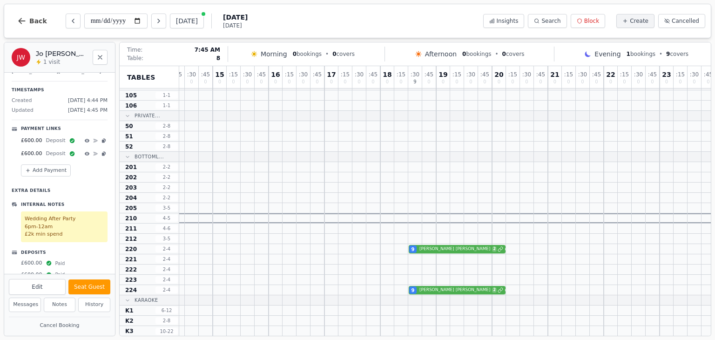
scroll to position [346, 809]
click at [163, 23] on icon "Next day" at bounding box center [158, 20] width 7 height 7
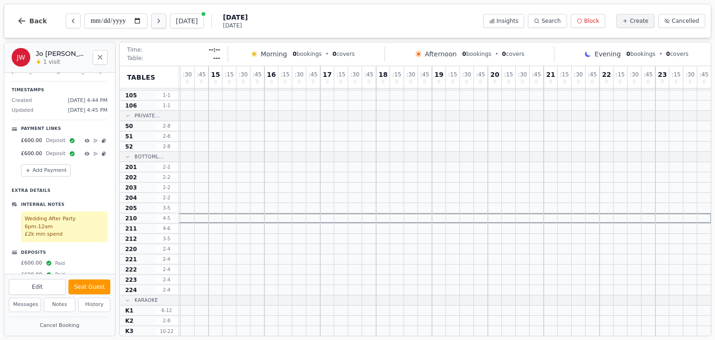
click at [163, 23] on icon "Next day" at bounding box center [158, 20] width 7 height 7
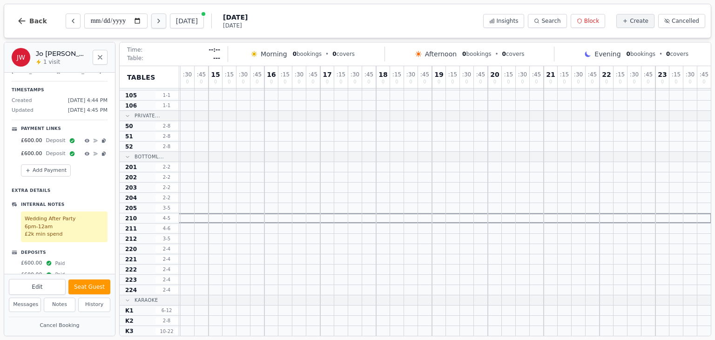
click at [163, 23] on icon "Next day" at bounding box center [158, 20] width 7 height 7
type input "**********"
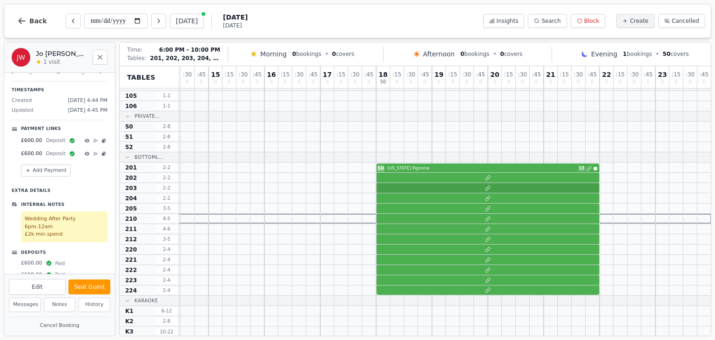
click at [397, 187] on div at bounding box center [362, 188] width 698 height 10
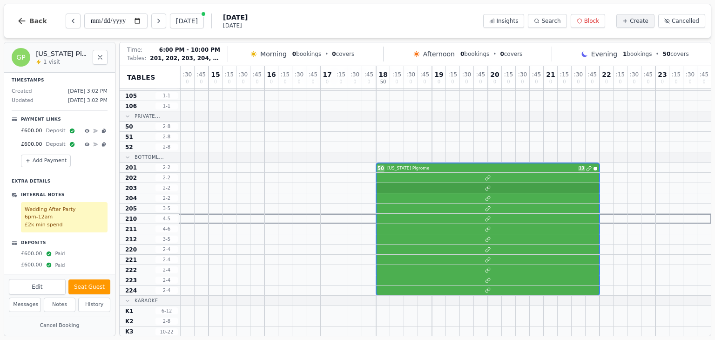
select select "*****"
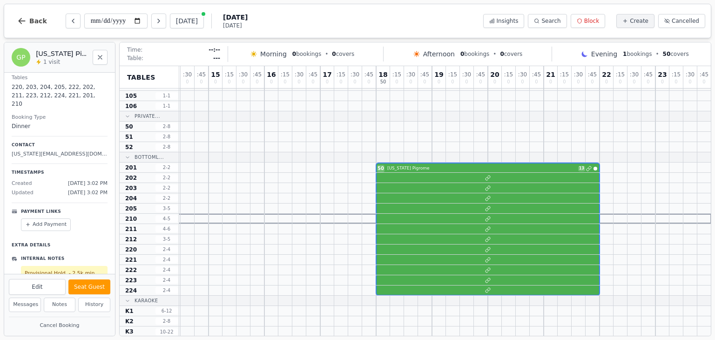
scroll to position [0, 0]
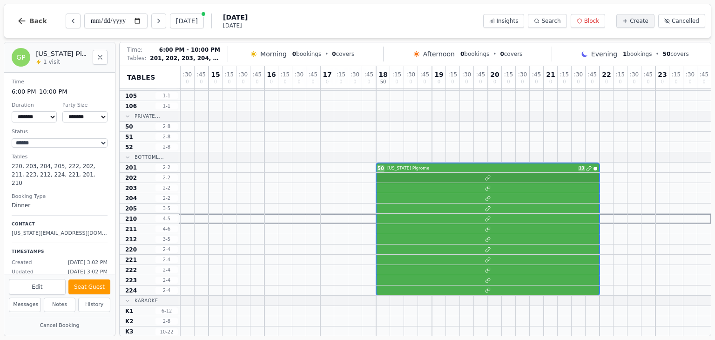
type input "**********"
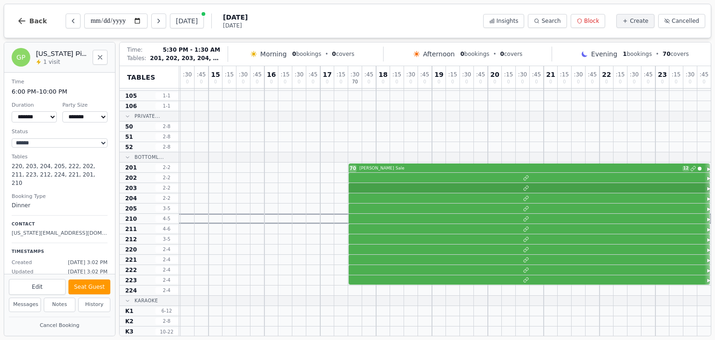
click at [445, 189] on div at bounding box center [362, 188] width 698 height 10
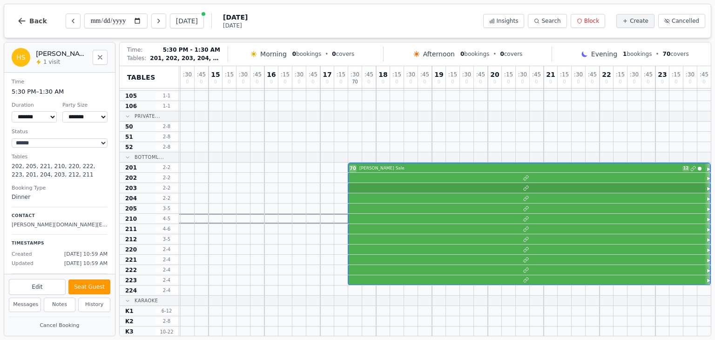
select select "****"
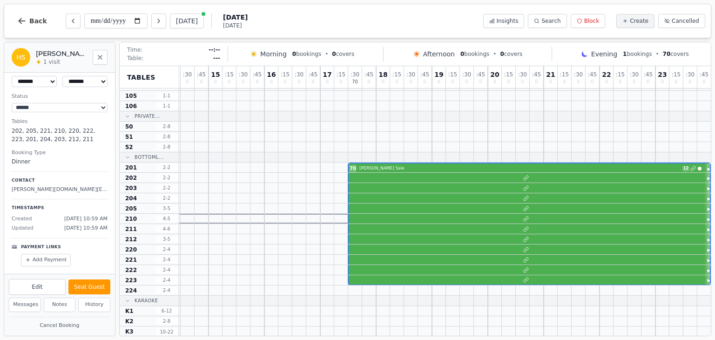
scroll to position [89, 0]
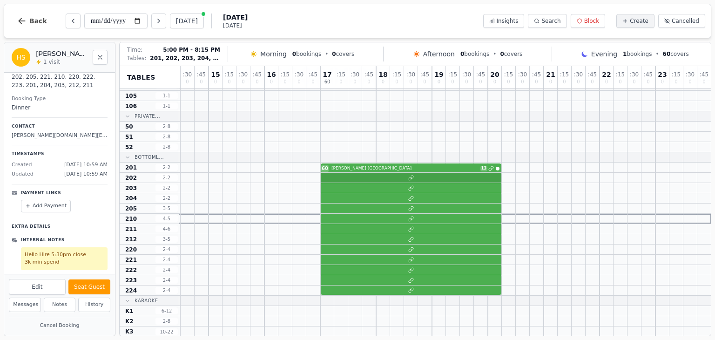
click at [393, 178] on div at bounding box center [362, 178] width 698 height 10
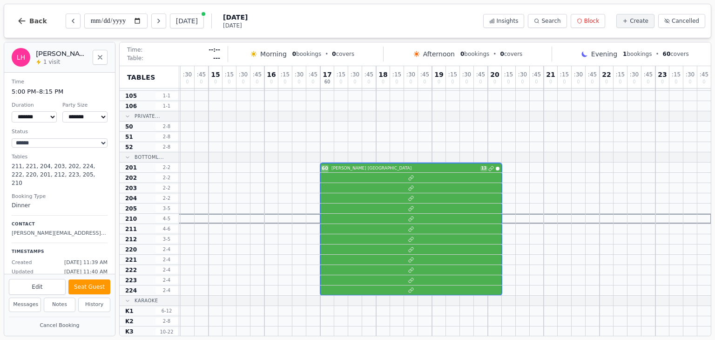
scroll to position [97, 0]
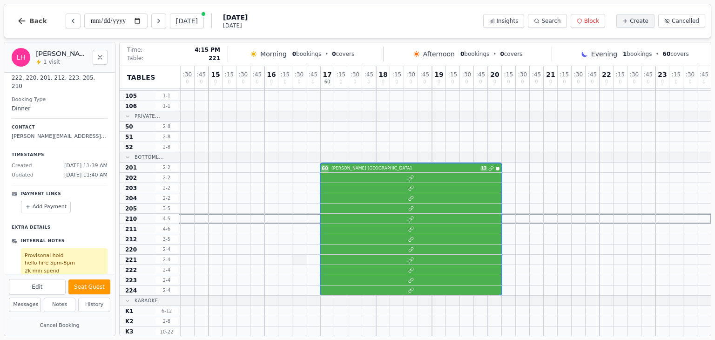
type input "**********"
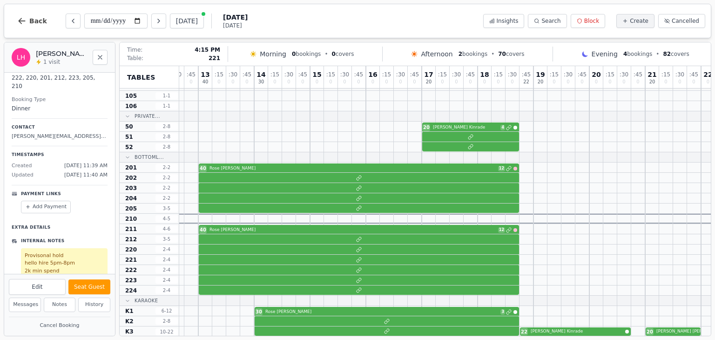
scroll to position [345, 49]
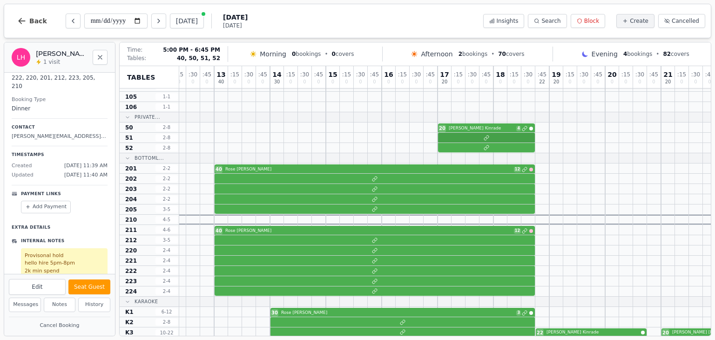
click at [462, 134] on div at bounding box center [479, 138] width 698 height 10
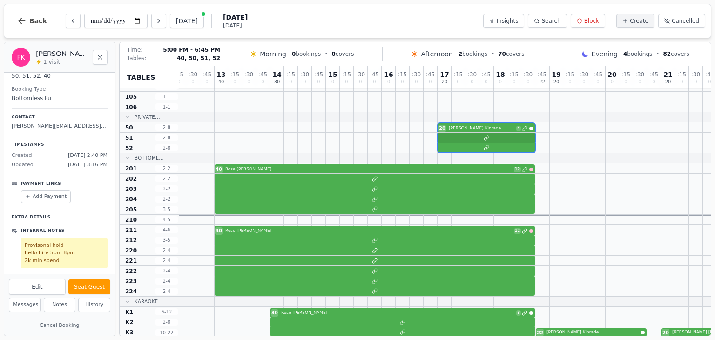
select select "****"
select select "**"
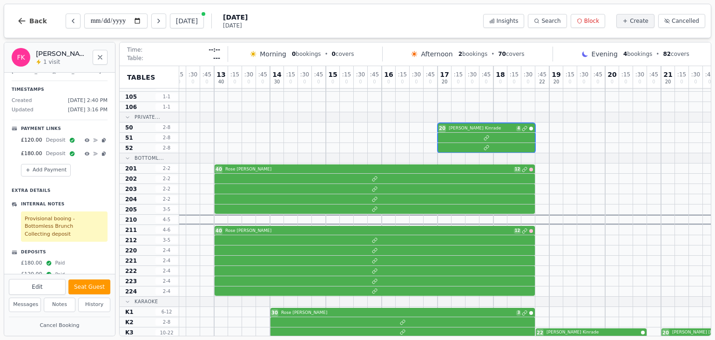
scroll to position [150, 0]
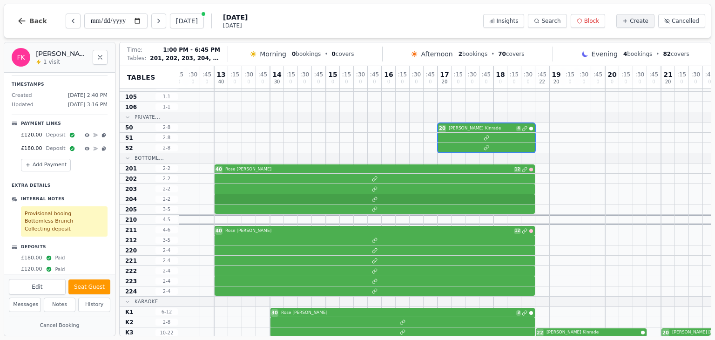
click at [271, 203] on div at bounding box center [479, 199] width 698 height 10
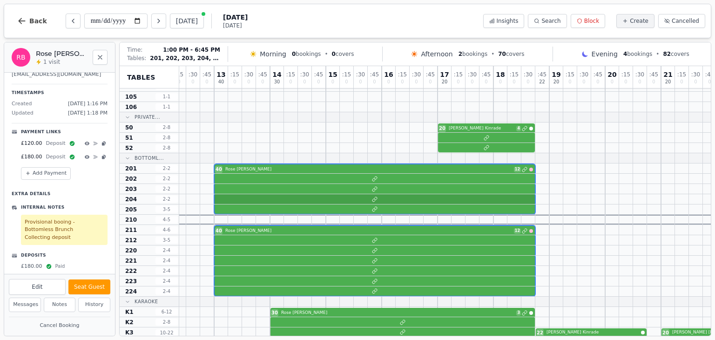
select select "****"
select select "*"
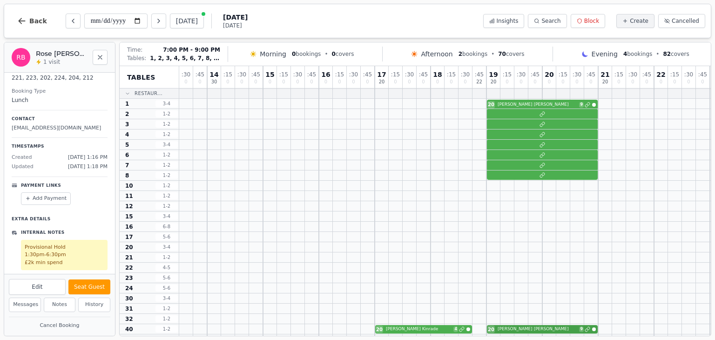
scroll to position [0, 112]
click at [166, 21] on button "Next day" at bounding box center [158, 21] width 15 height 15
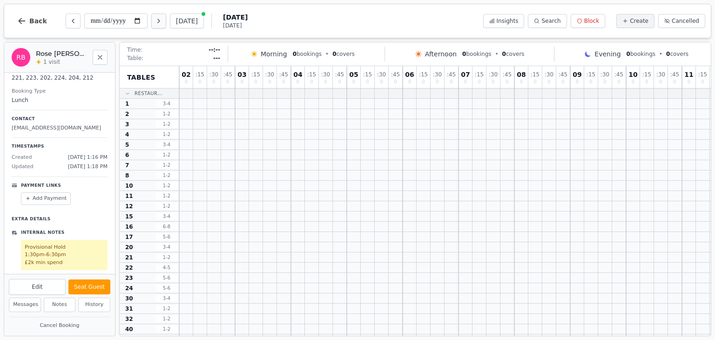
click at [166, 21] on button "Next day" at bounding box center [158, 21] width 15 height 15
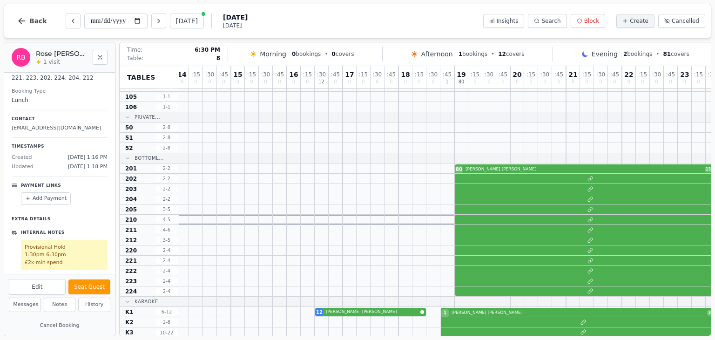
scroll to position [346, 166]
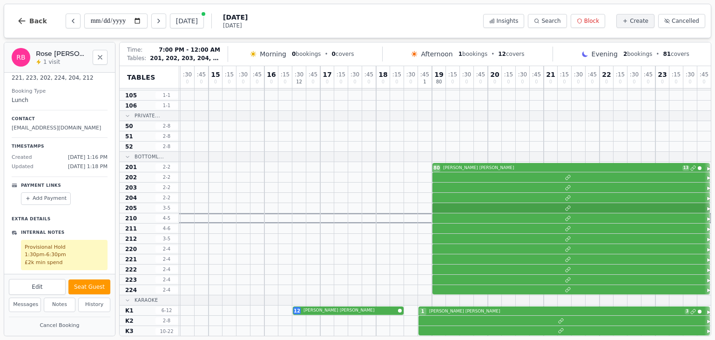
click at [469, 203] on div at bounding box center [362, 208] width 698 height 10
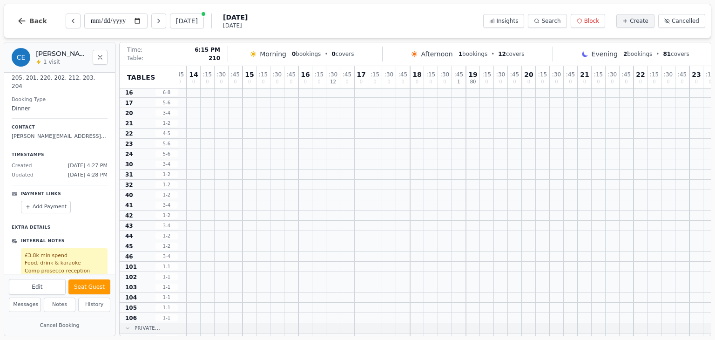
scroll to position [0, 132]
click at [157, 14] on button "Next day" at bounding box center [158, 21] width 15 height 15
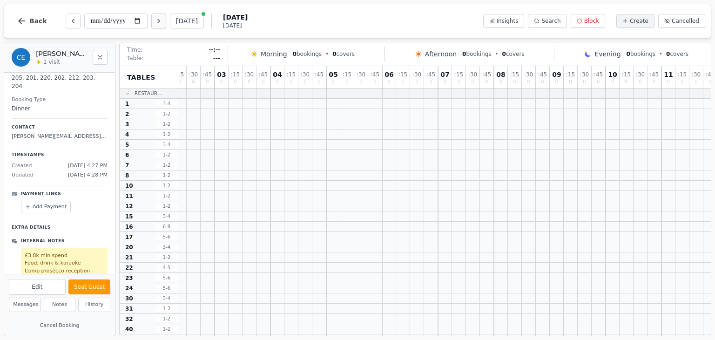
click at [157, 14] on button "Next day" at bounding box center [158, 21] width 15 height 15
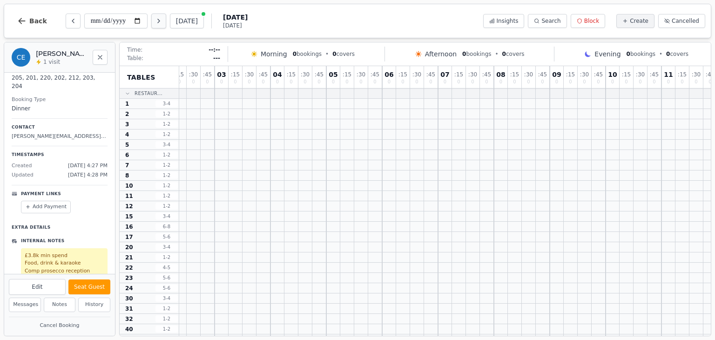
type input "**********"
